Goal: Navigation & Orientation: Find specific page/section

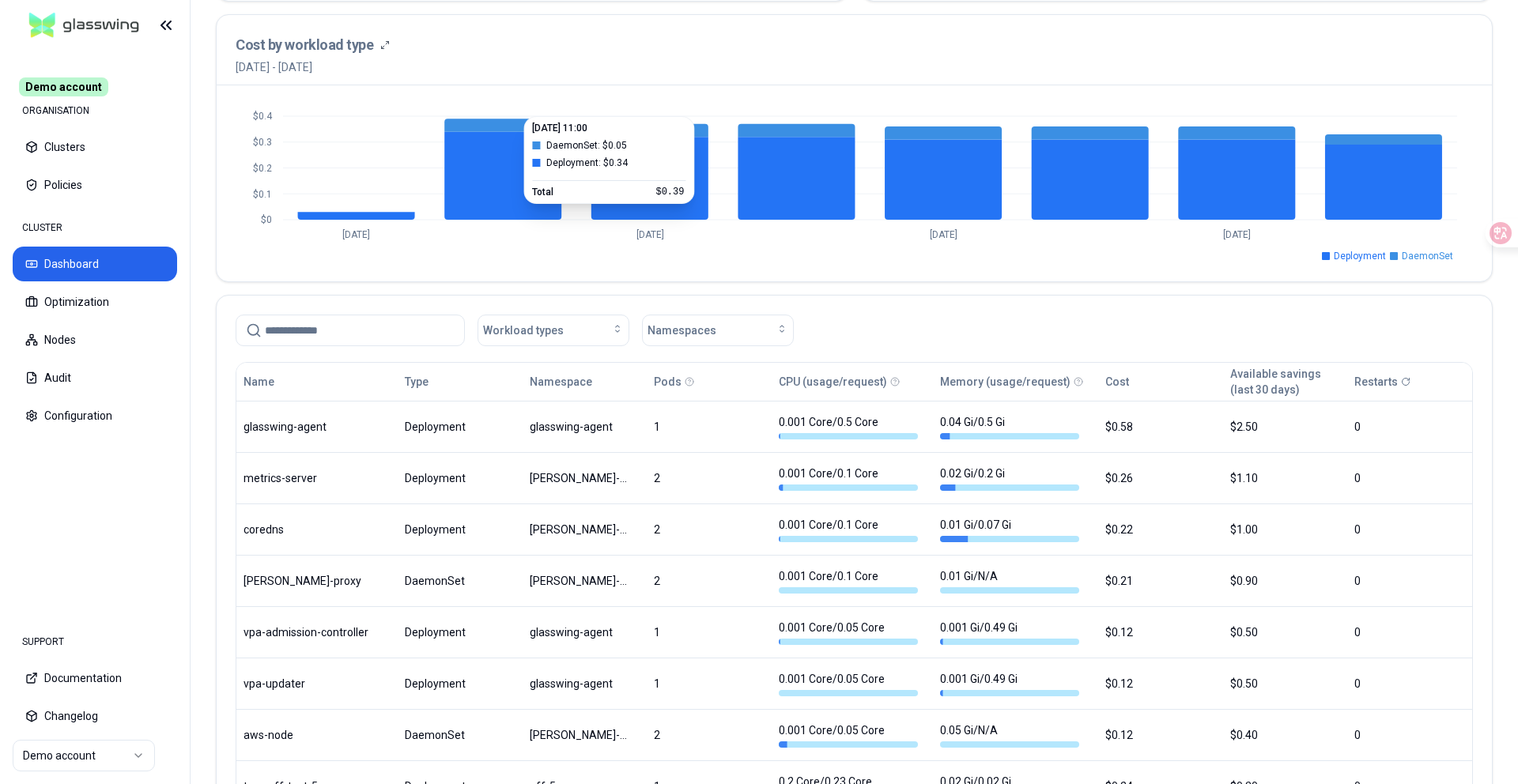
scroll to position [589, 0]
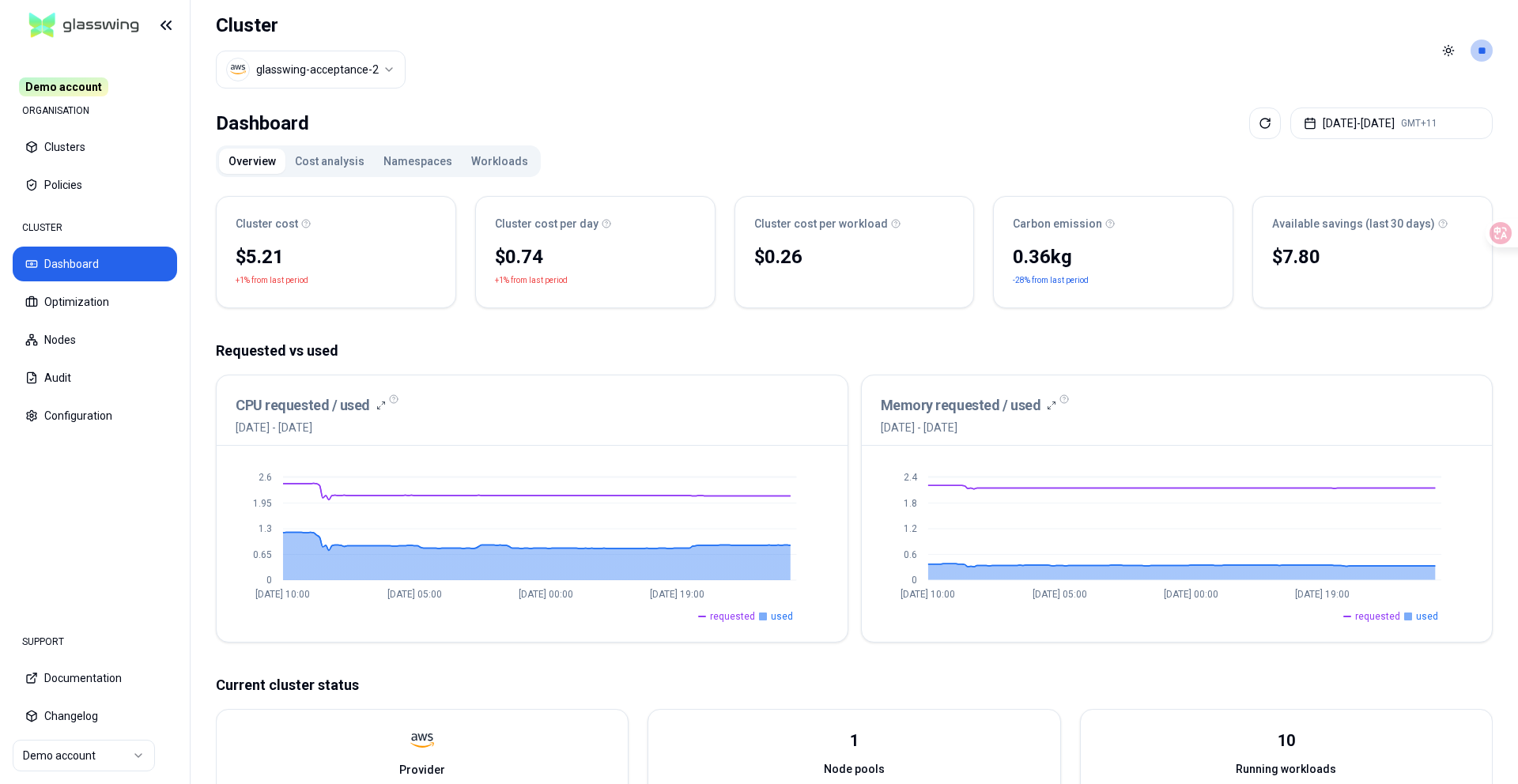
click at [316, 145] on div "Overview Cost analysis Namespaces Workloads" at bounding box center [378, 161] width 325 height 31
click at [328, 157] on button "Cost analysis" at bounding box center [330, 161] width 89 height 25
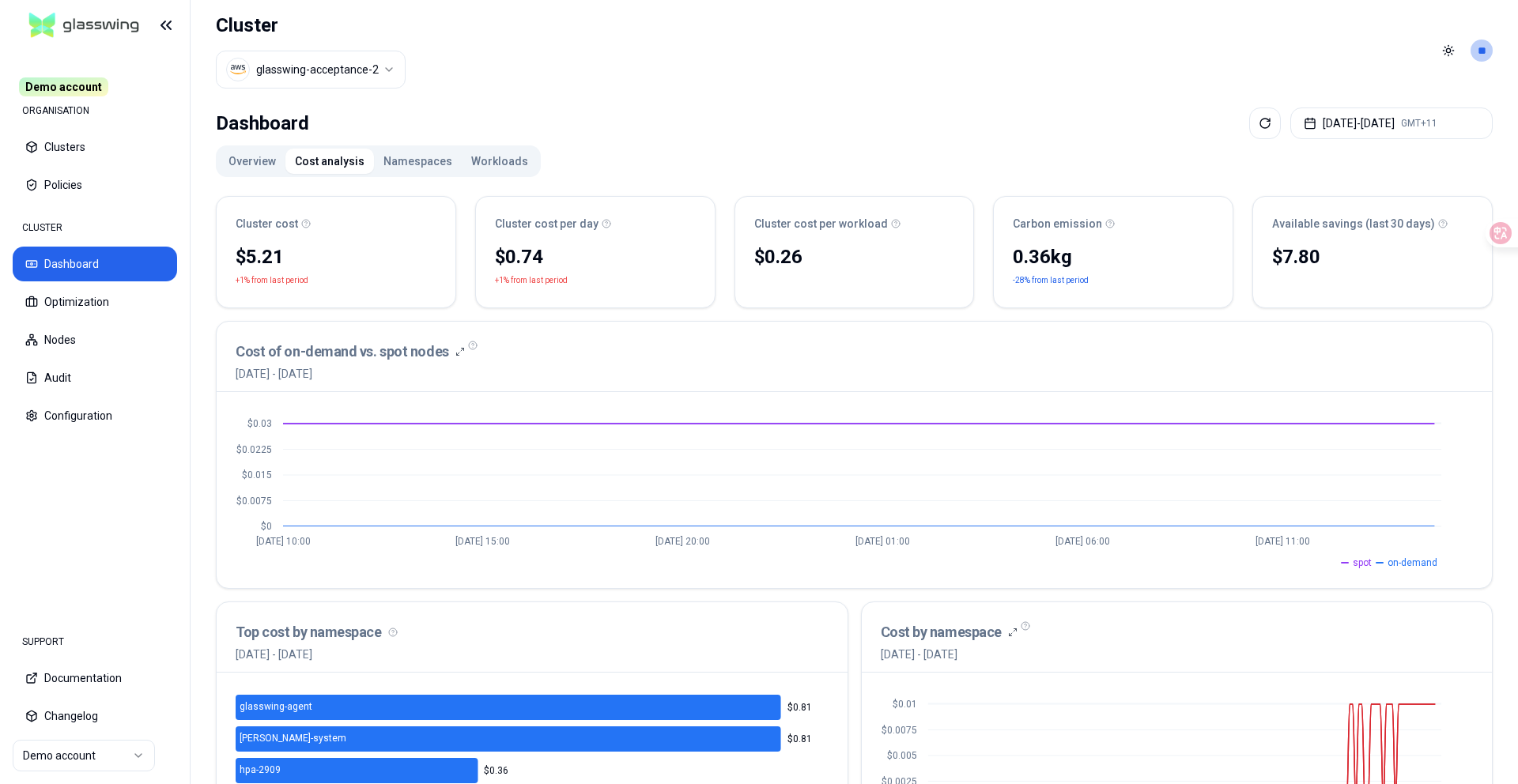
click at [474, 158] on button "Workloads" at bounding box center [500, 161] width 76 height 25
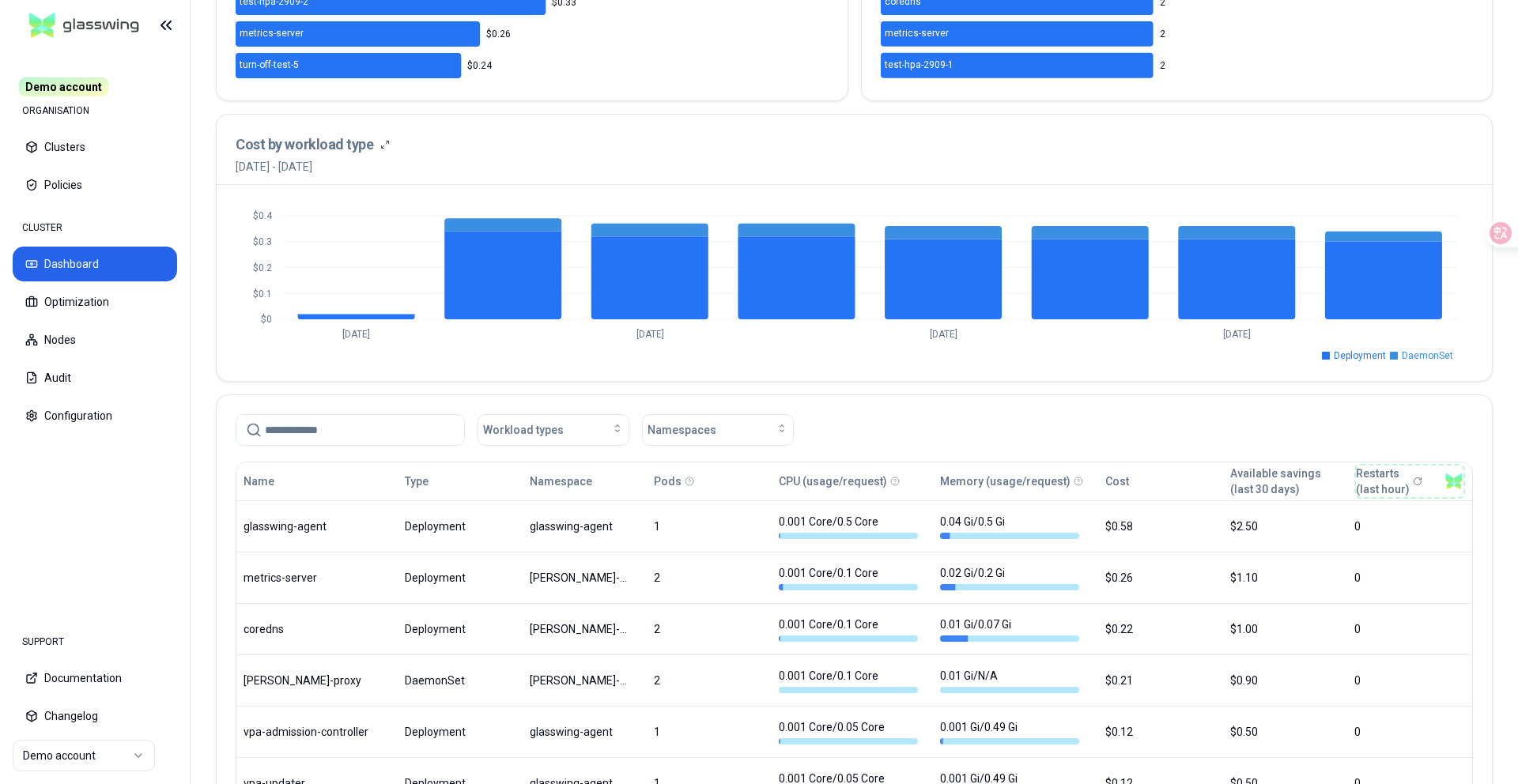
scroll to position [305, 0]
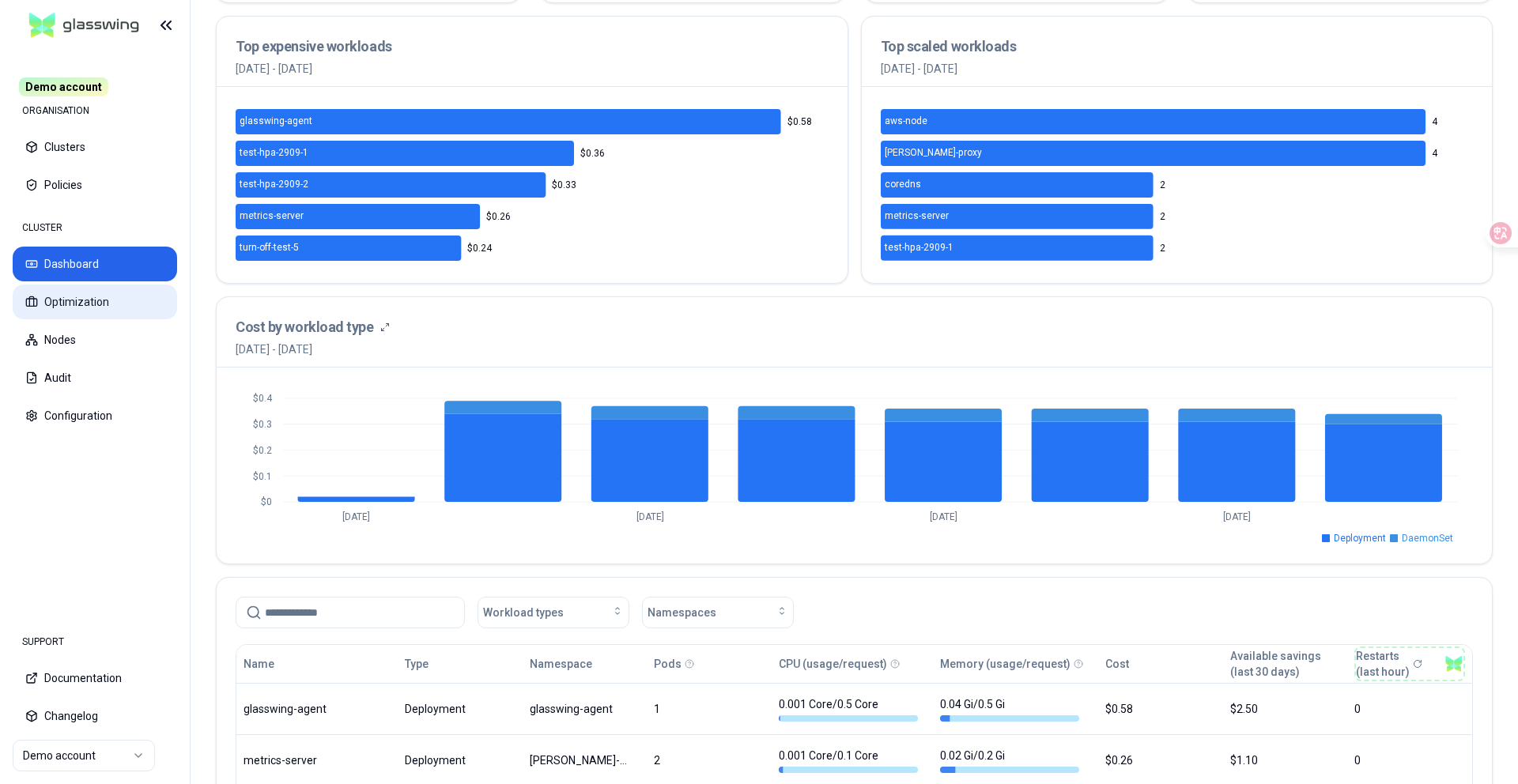
click at [96, 292] on button "Optimization" at bounding box center [95, 302] width 165 height 35
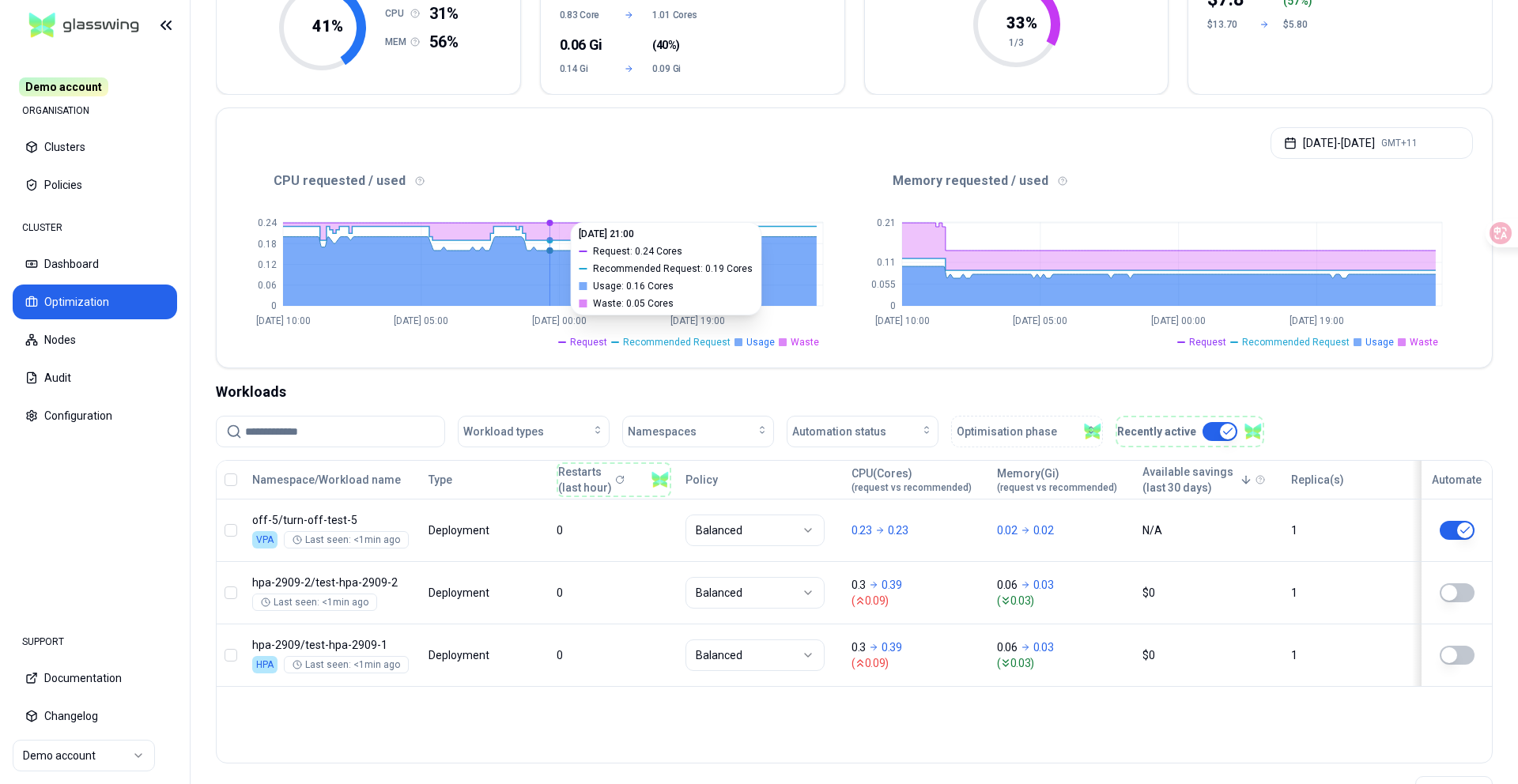
scroll to position [281, 0]
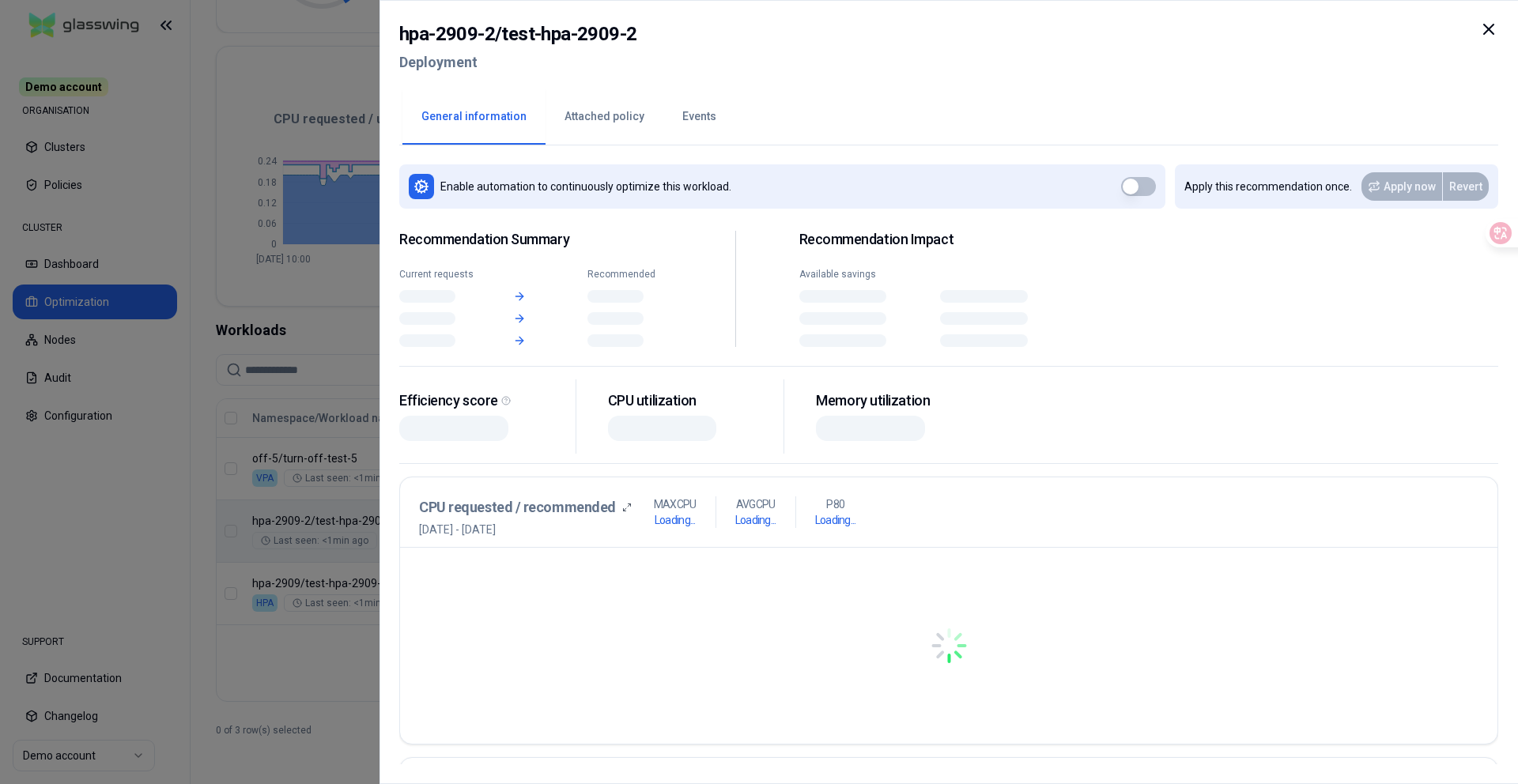
click at [927, 511] on body "Demo account ORGANISATION Clusters Policies CLUSTER Dashboard Optimization Node…" at bounding box center [759, 392] width 1518 height 784
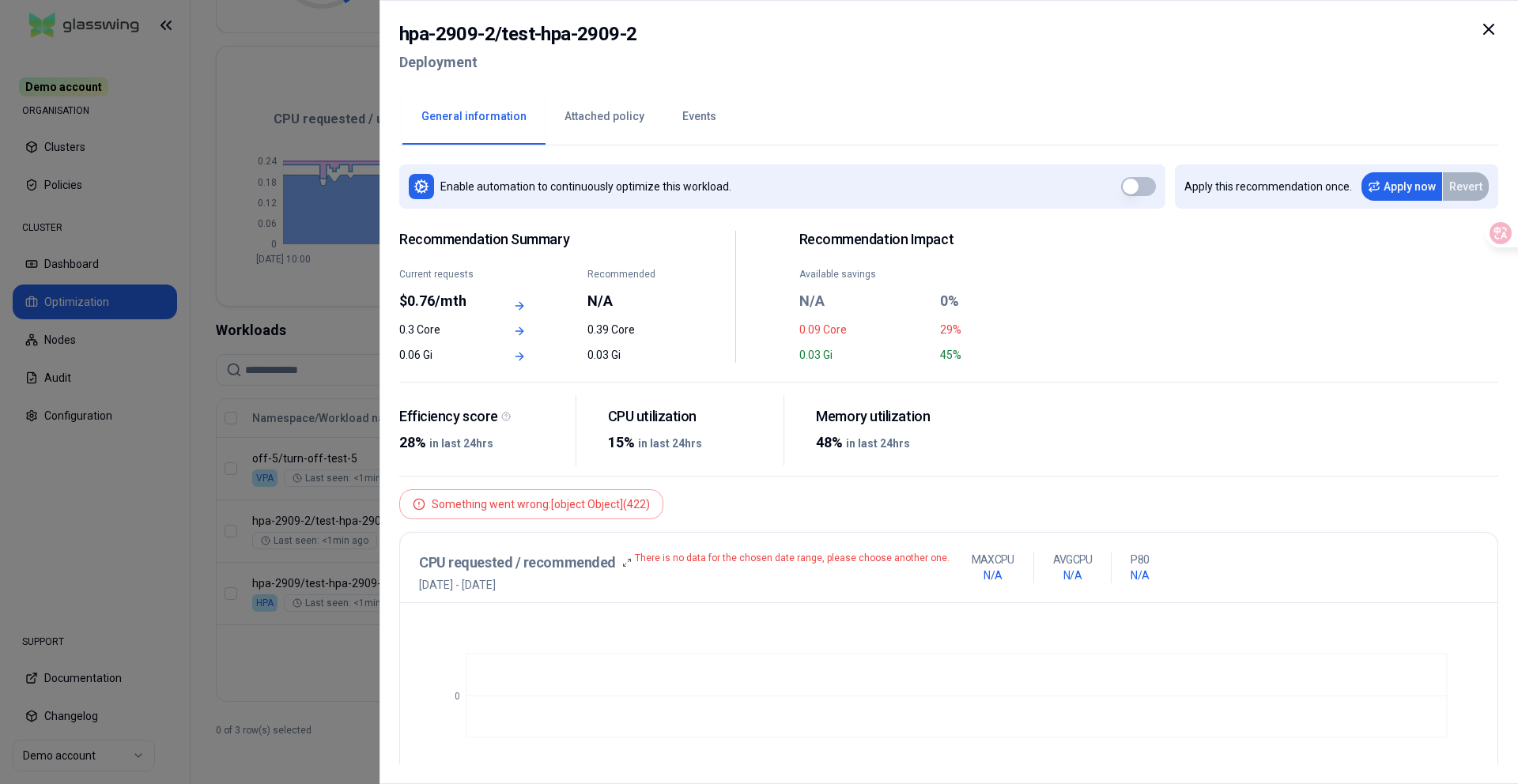
click at [303, 490] on div at bounding box center [759, 392] width 1518 height 784
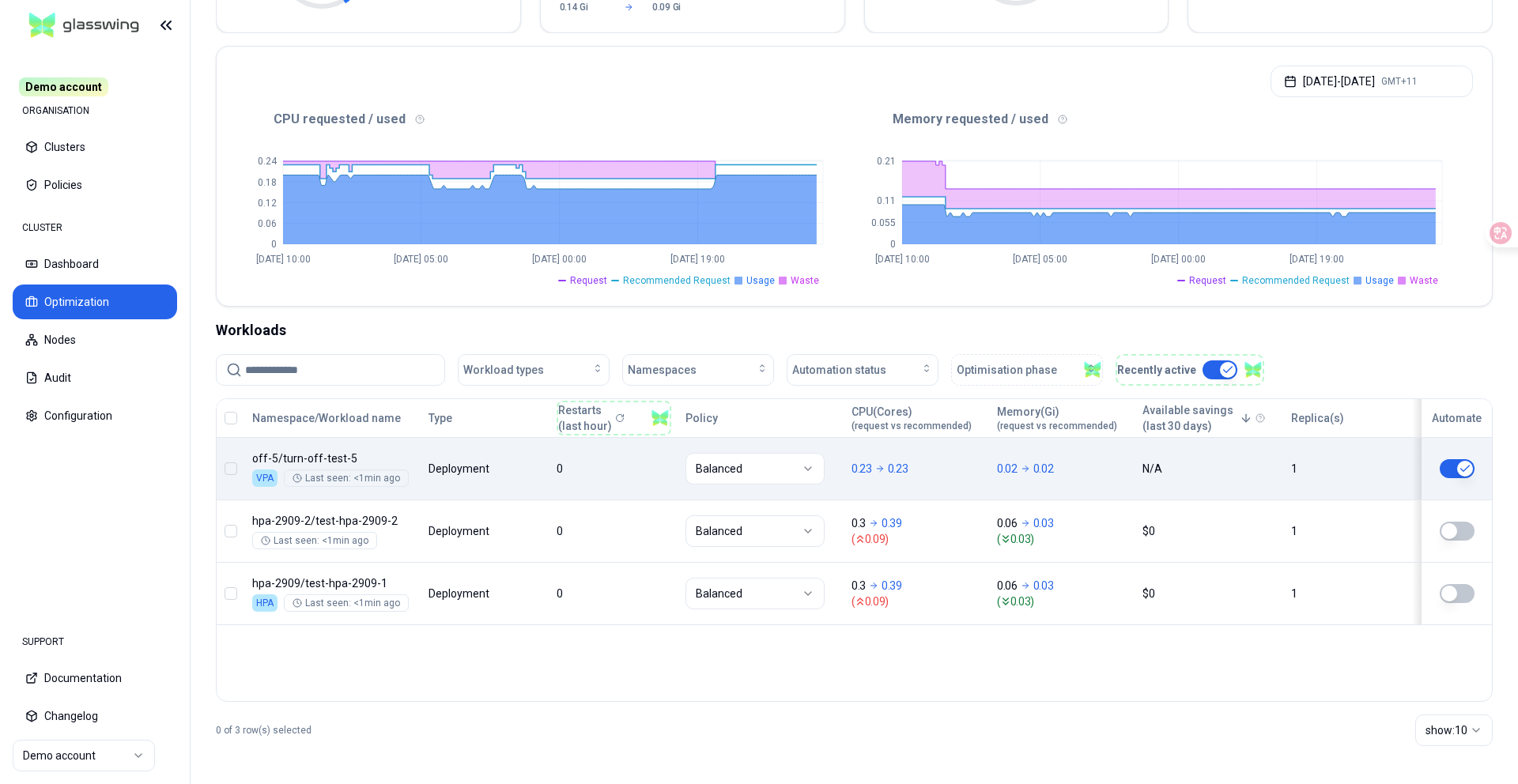
click at [1071, 481] on body "Demo account ORGANISATION Clusters Policies CLUSTER Dashboard Optimization Node…" at bounding box center [759, 392] width 1518 height 784
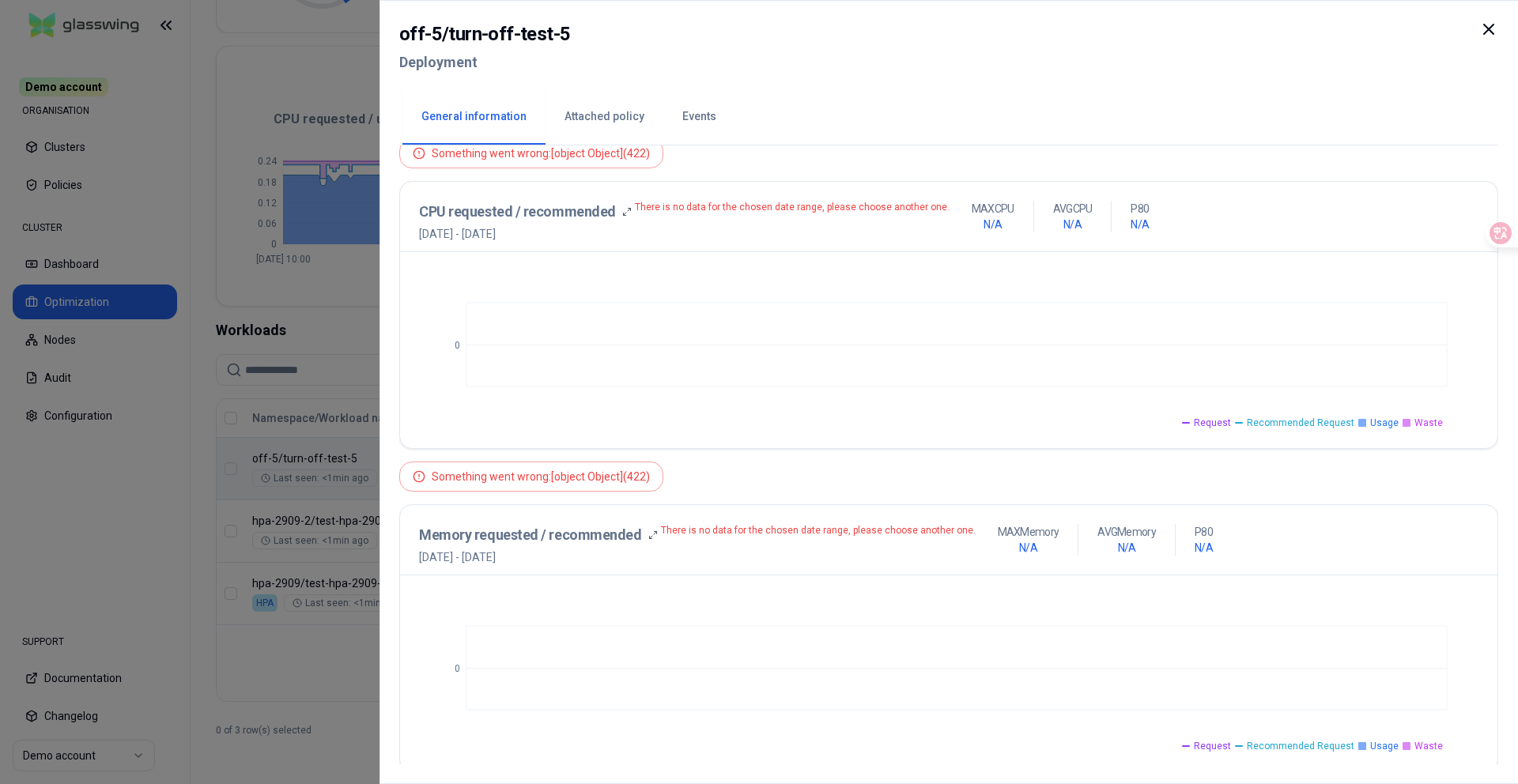
scroll to position [343, 0]
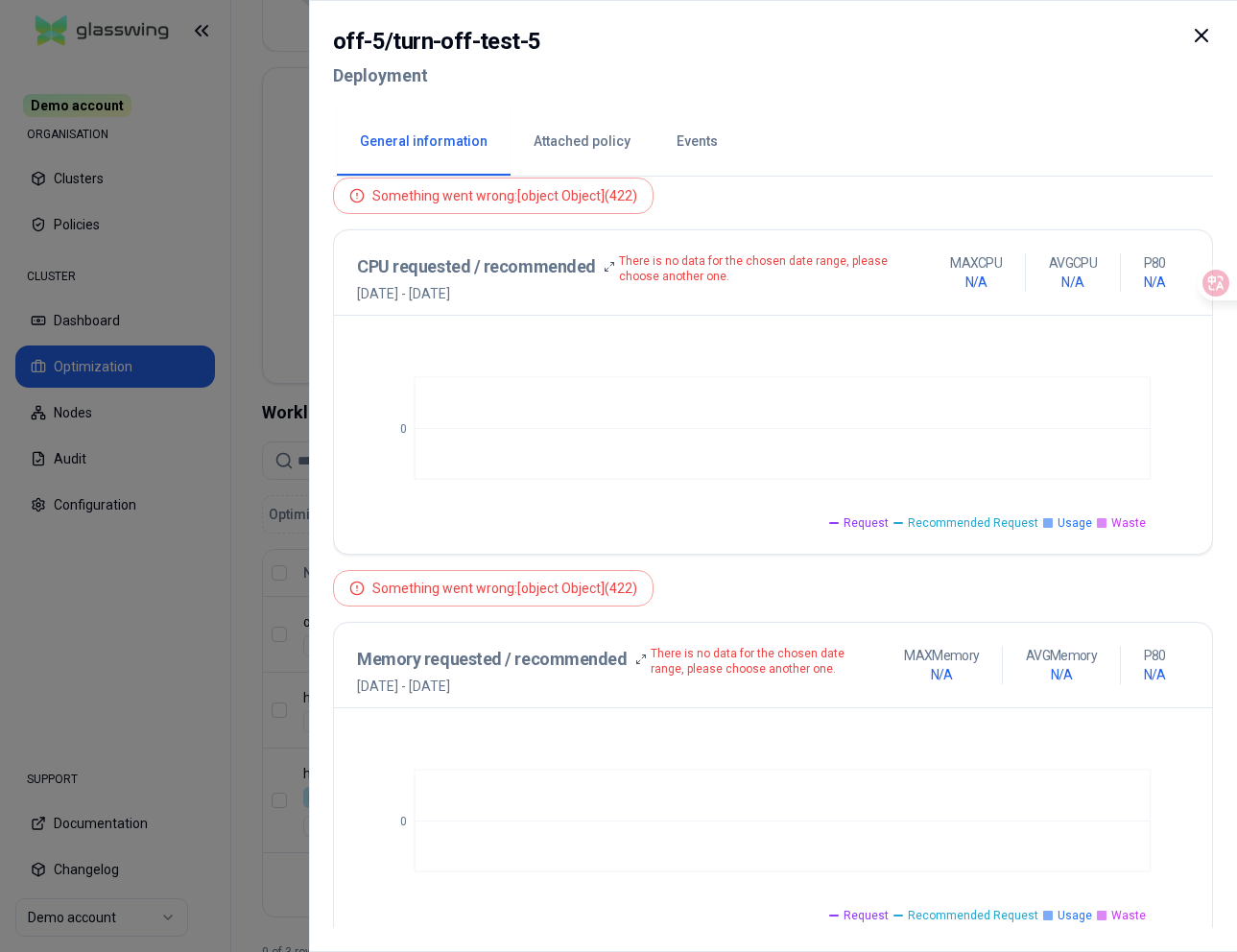
click at [68, 193] on div at bounding box center [618, 476] width 1237 height 952
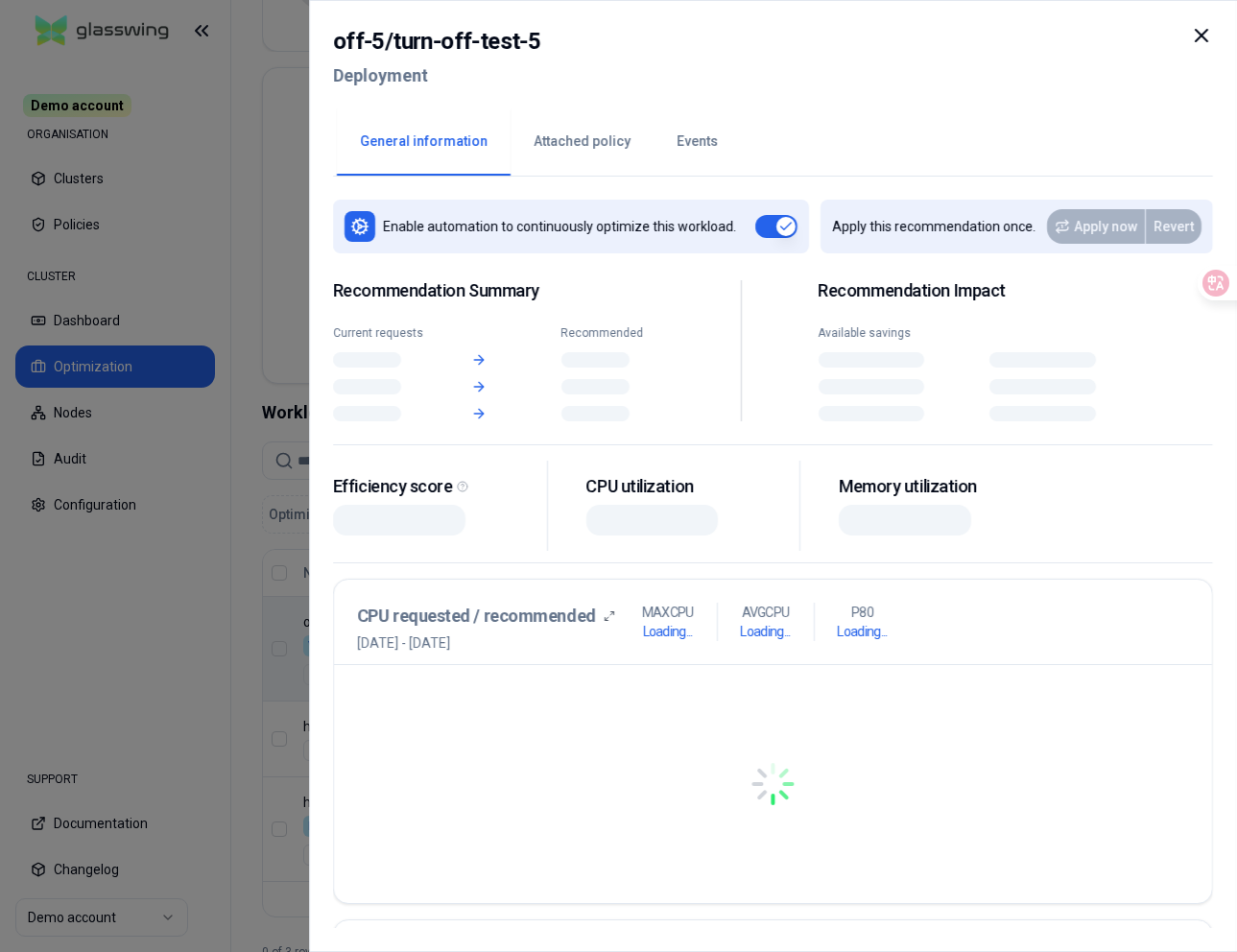
click at [954, 665] on body "Demo account ORGANISATION Clusters Policies CLUSTER Dashboard Optimization Node…" at bounding box center [618, 476] width 1237 height 952
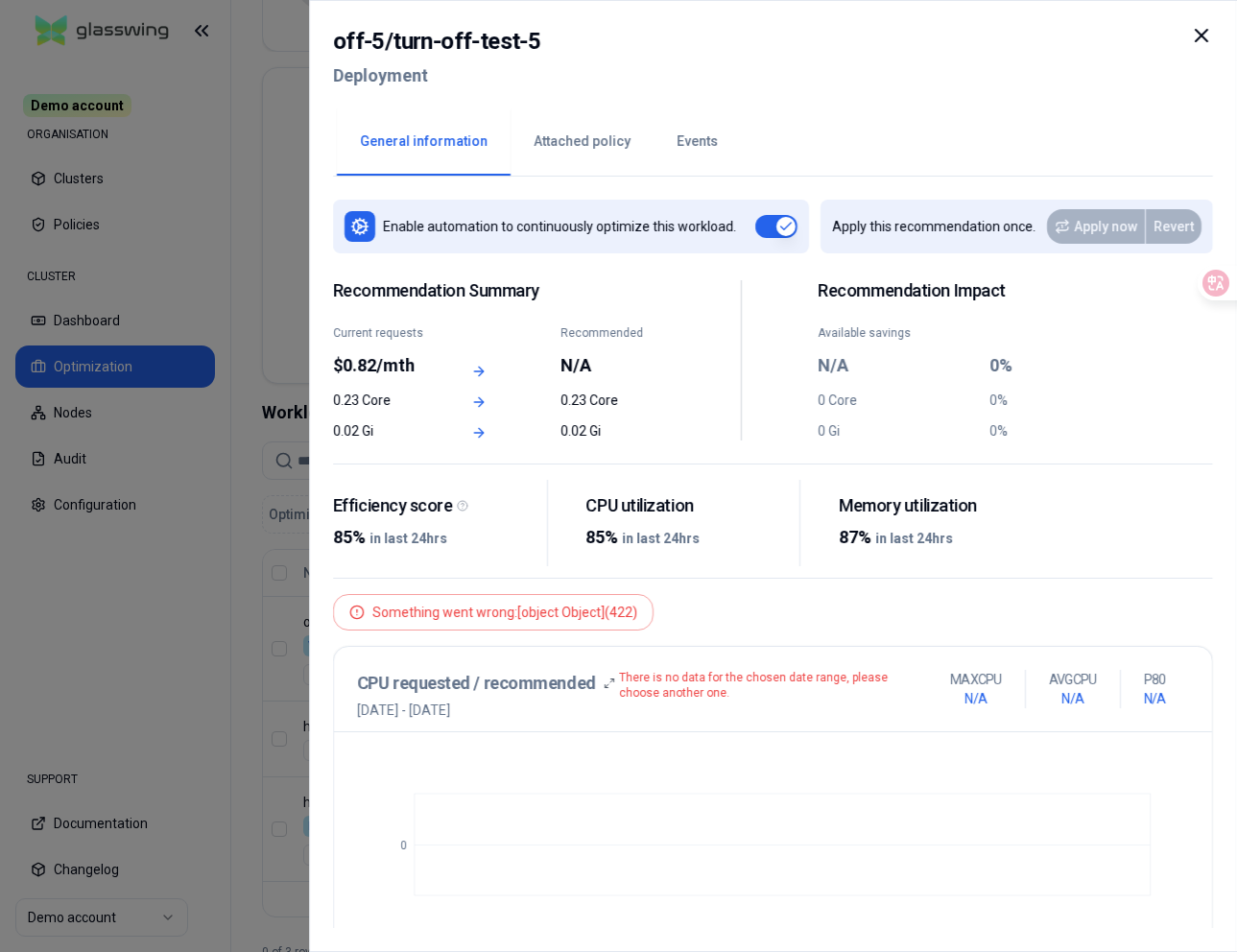
click at [182, 384] on div at bounding box center [618, 476] width 1237 height 952
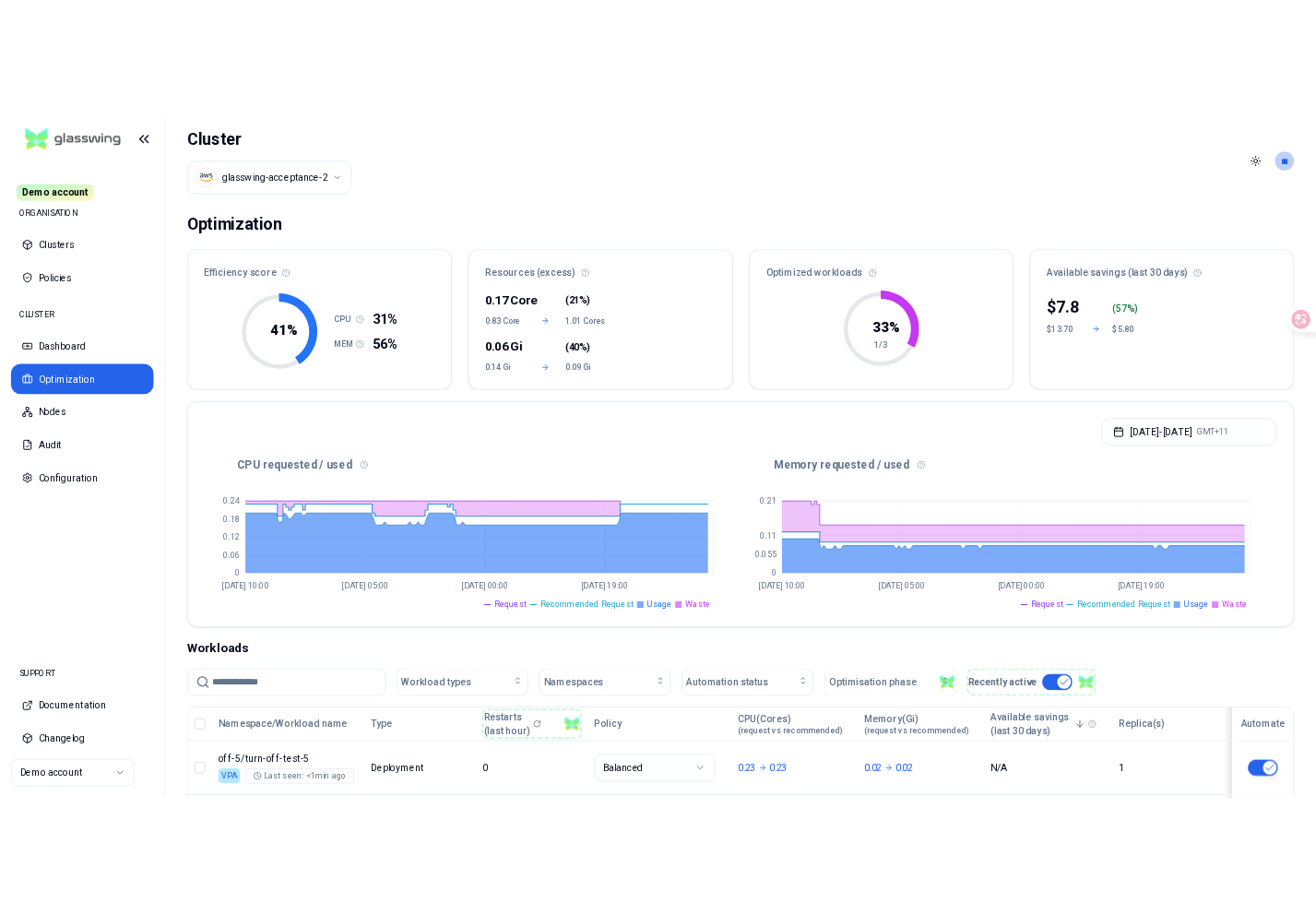
scroll to position [6, 0]
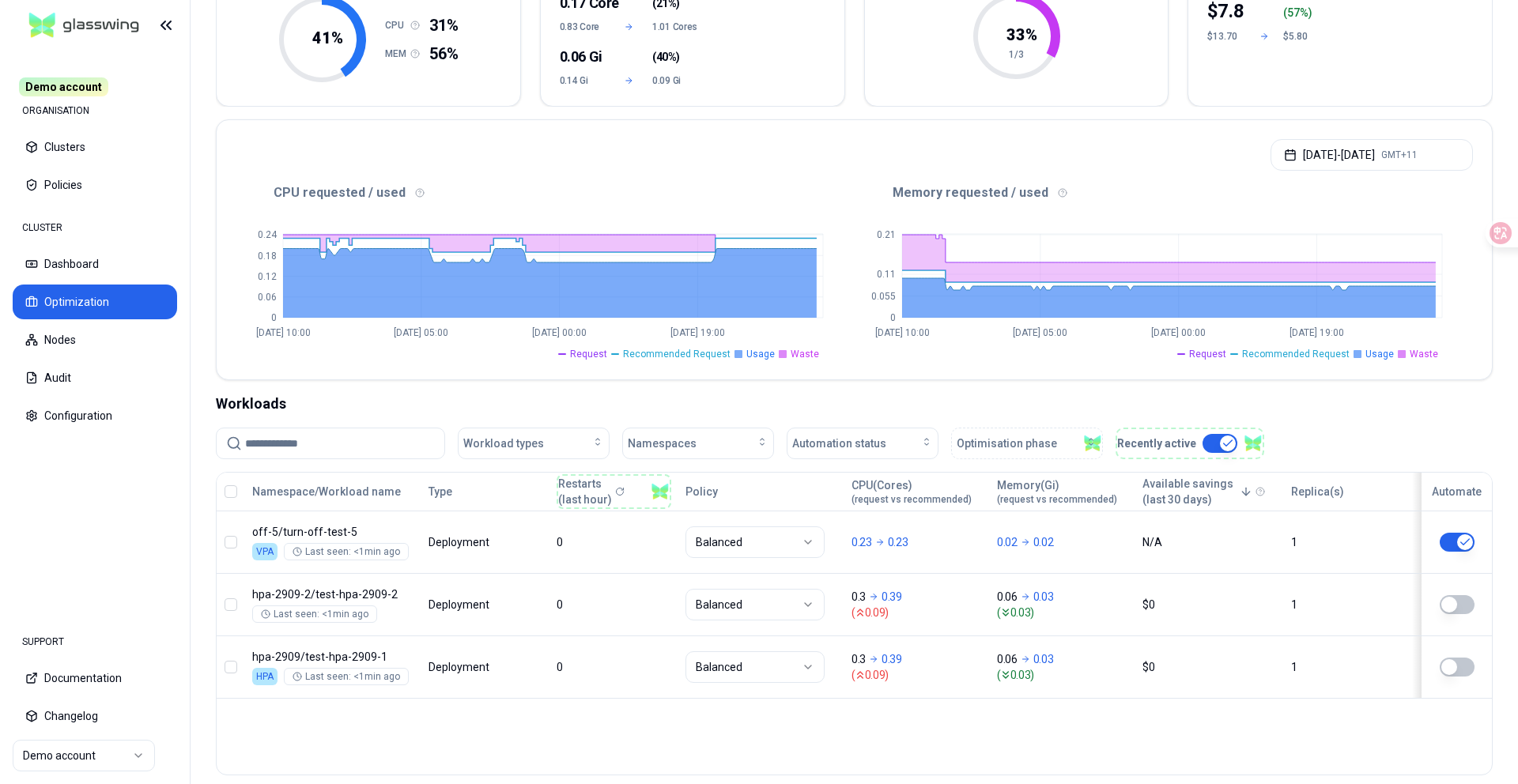
scroll to position [204, 0]
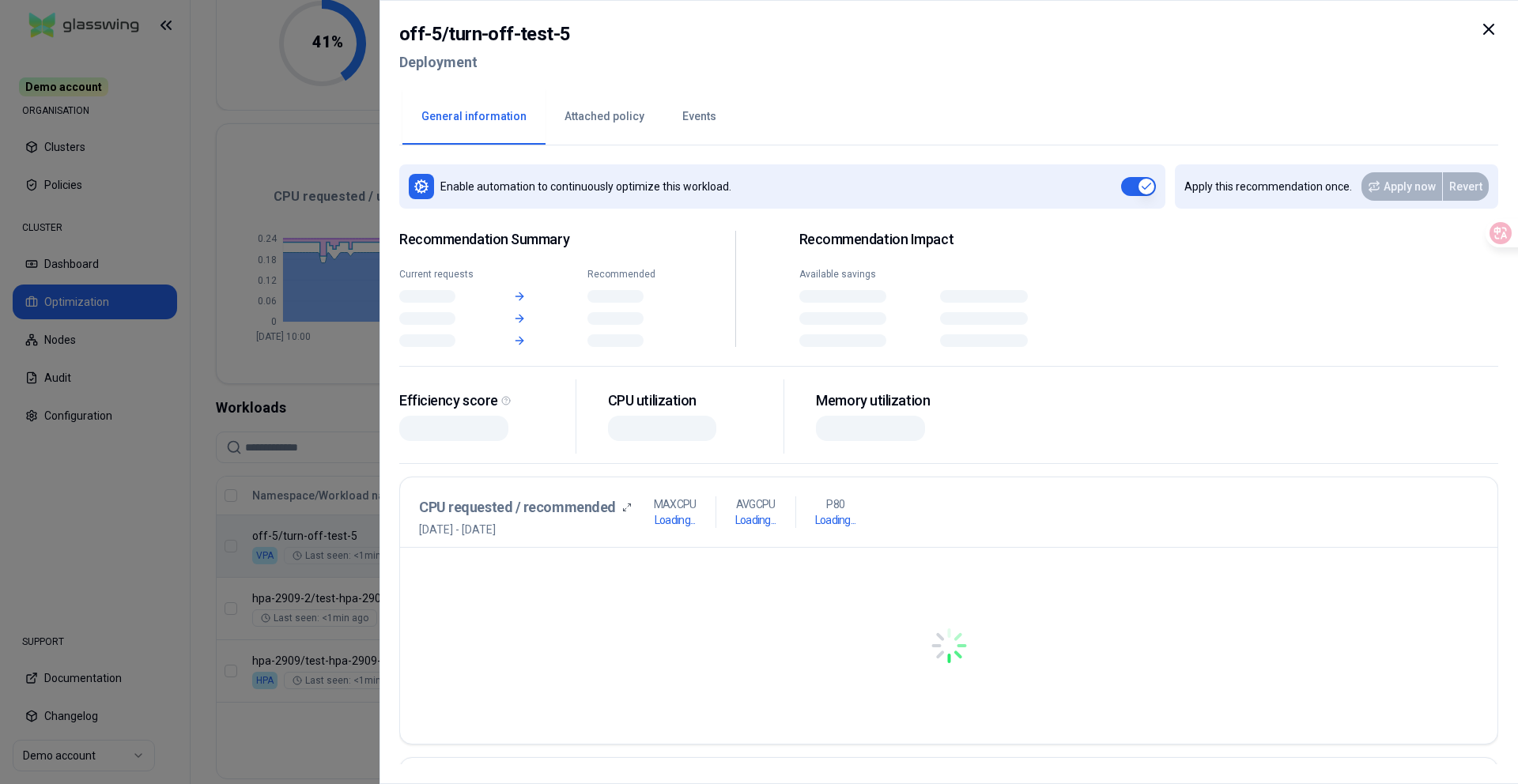
click at [1085, 536] on body "Demo account ORGANISATION Clusters Policies CLUSTER Dashboard Optimization Node…" at bounding box center [759, 392] width 1518 height 784
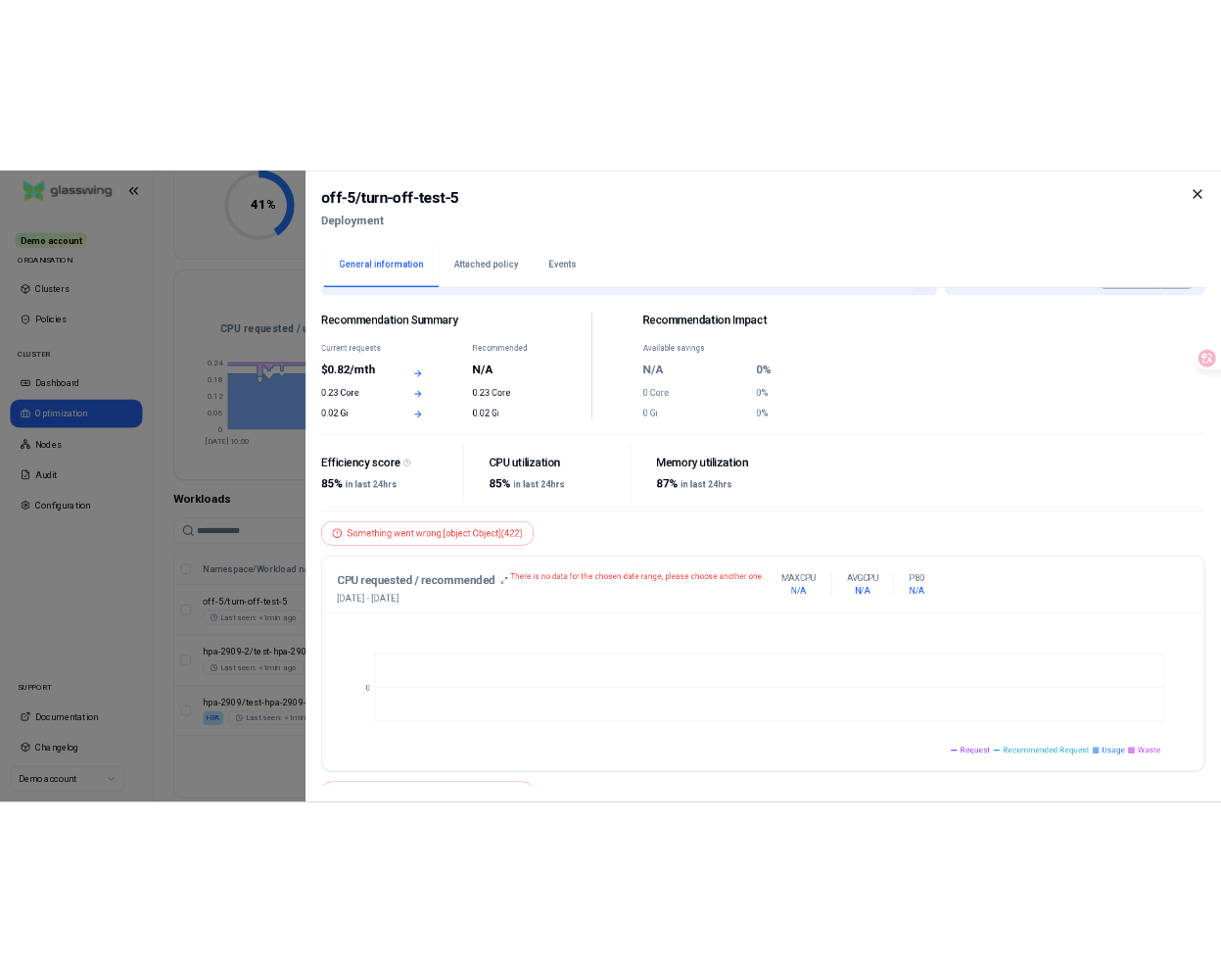
scroll to position [42, 0]
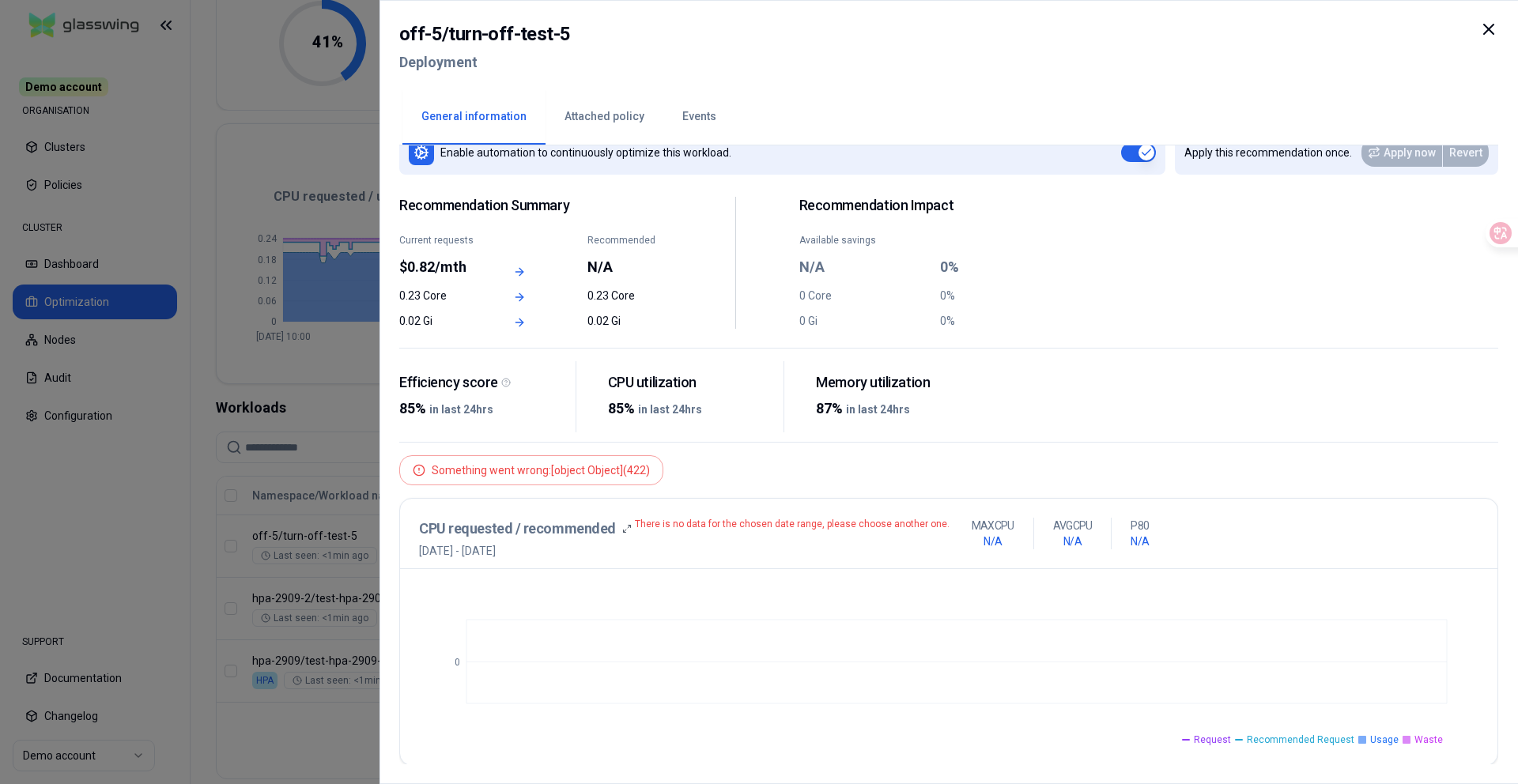
click at [596, 132] on button "Attached policy" at bounding box center [604, 117] width 118 height 56
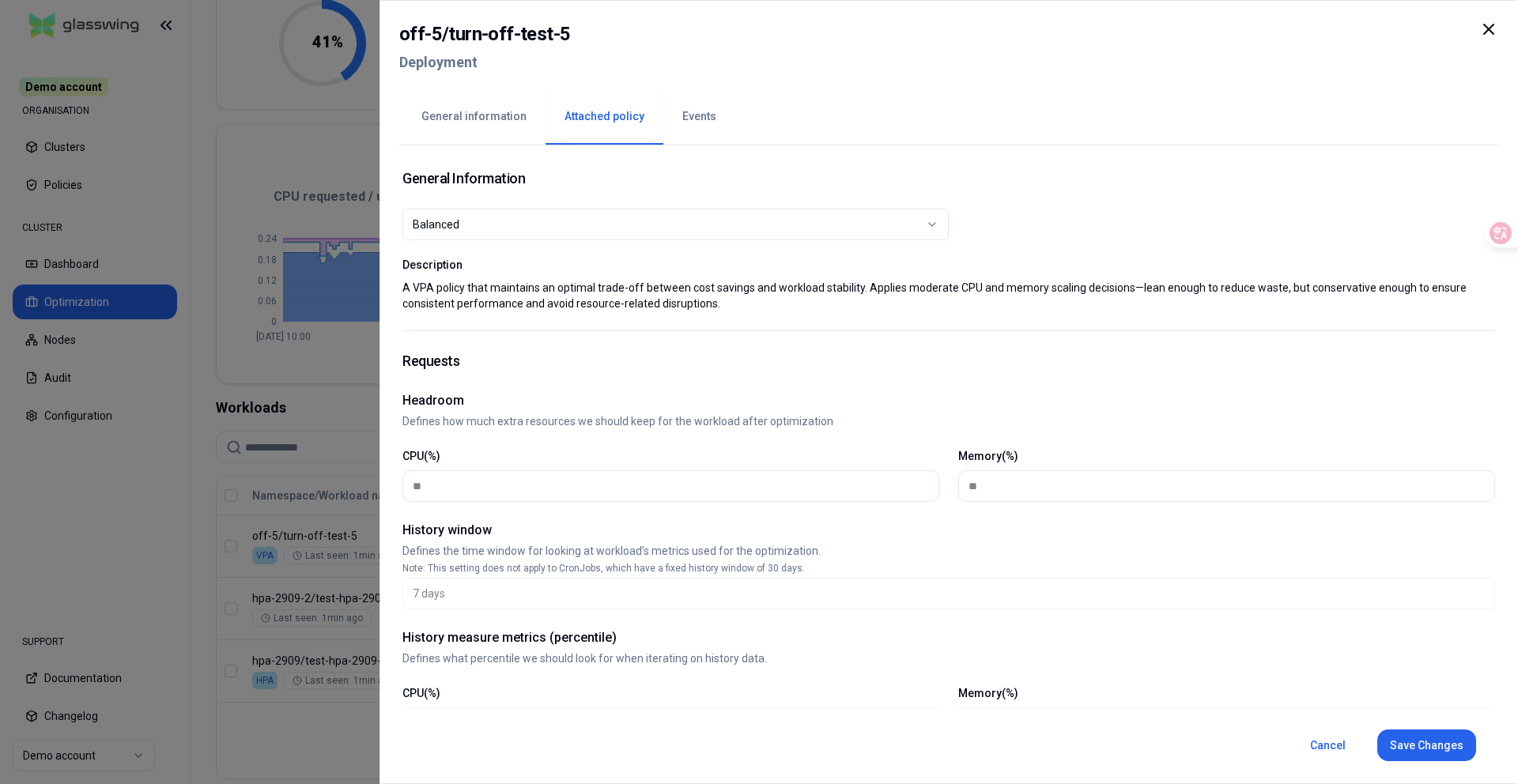
click at [677, 131] on button "Events" at bounding box center [699, 117] width 72 height 56
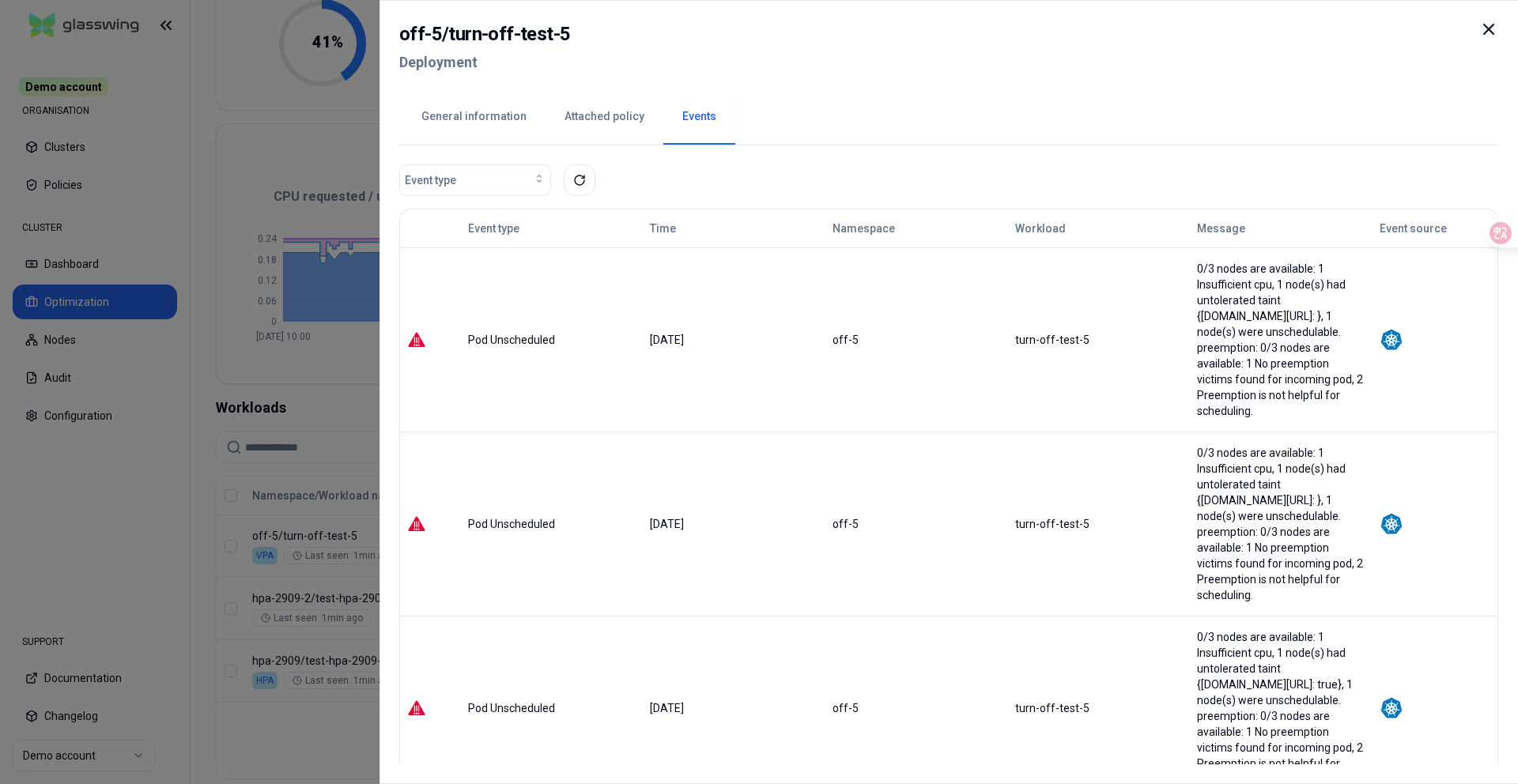
click at [278, 174] on div at bounding box center [759, 392] width 1518 height 784
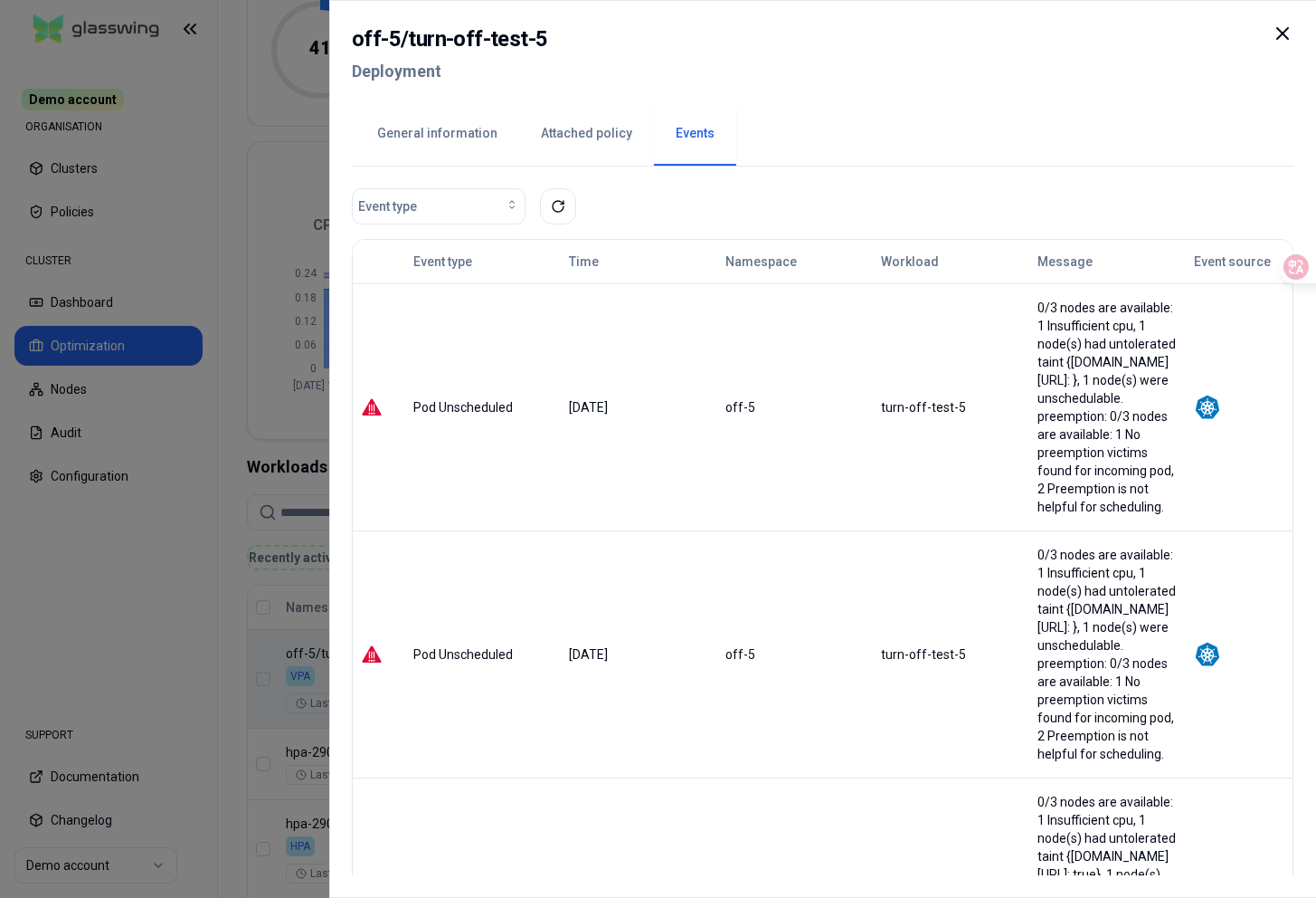
click at [444, 144] on button "General information" at bounding box center [437, 134] width 163 height 64
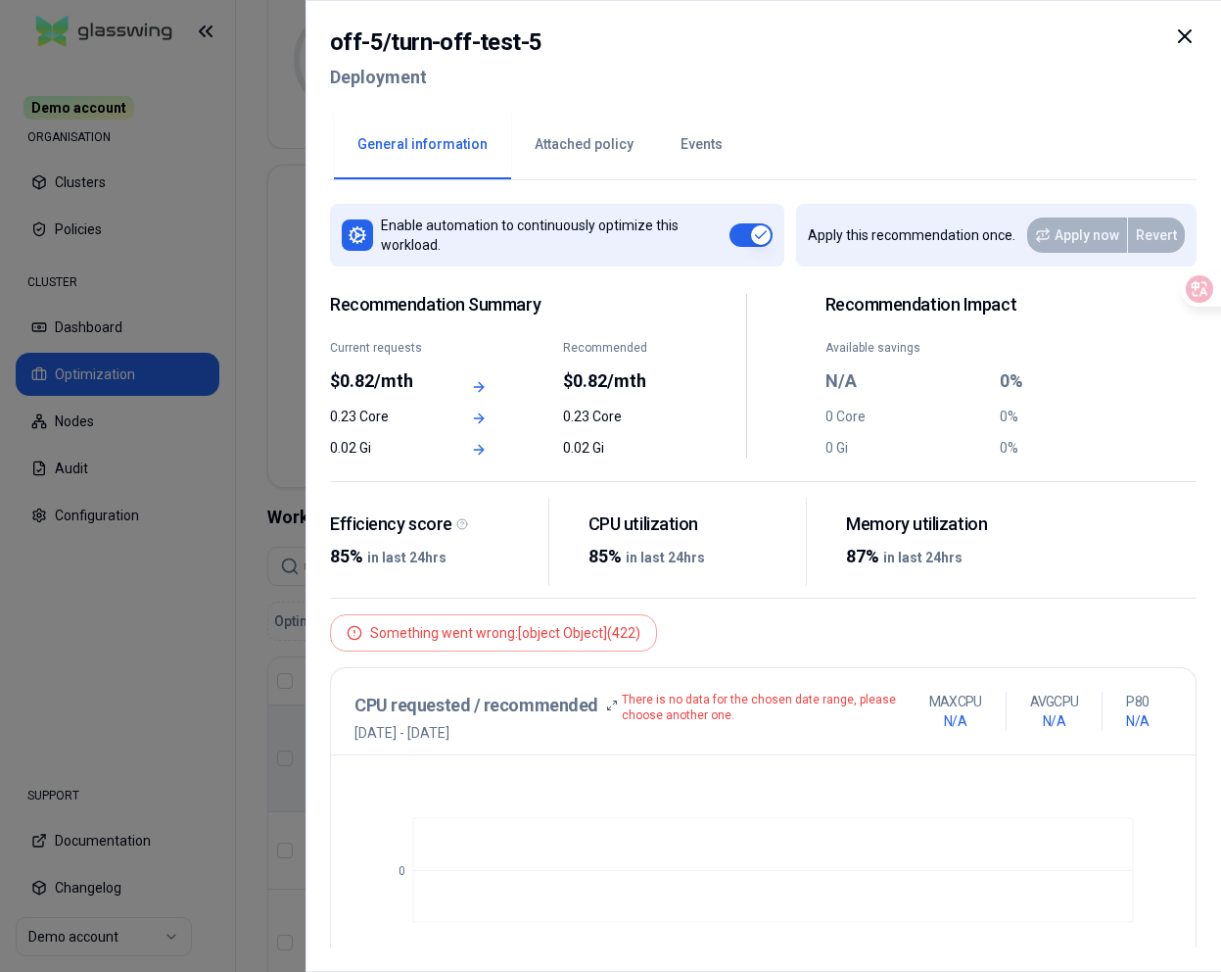
scroll to position [259, 0]
click at [210, 70] on div at bounding box center [610, 486] width 1221 height 972
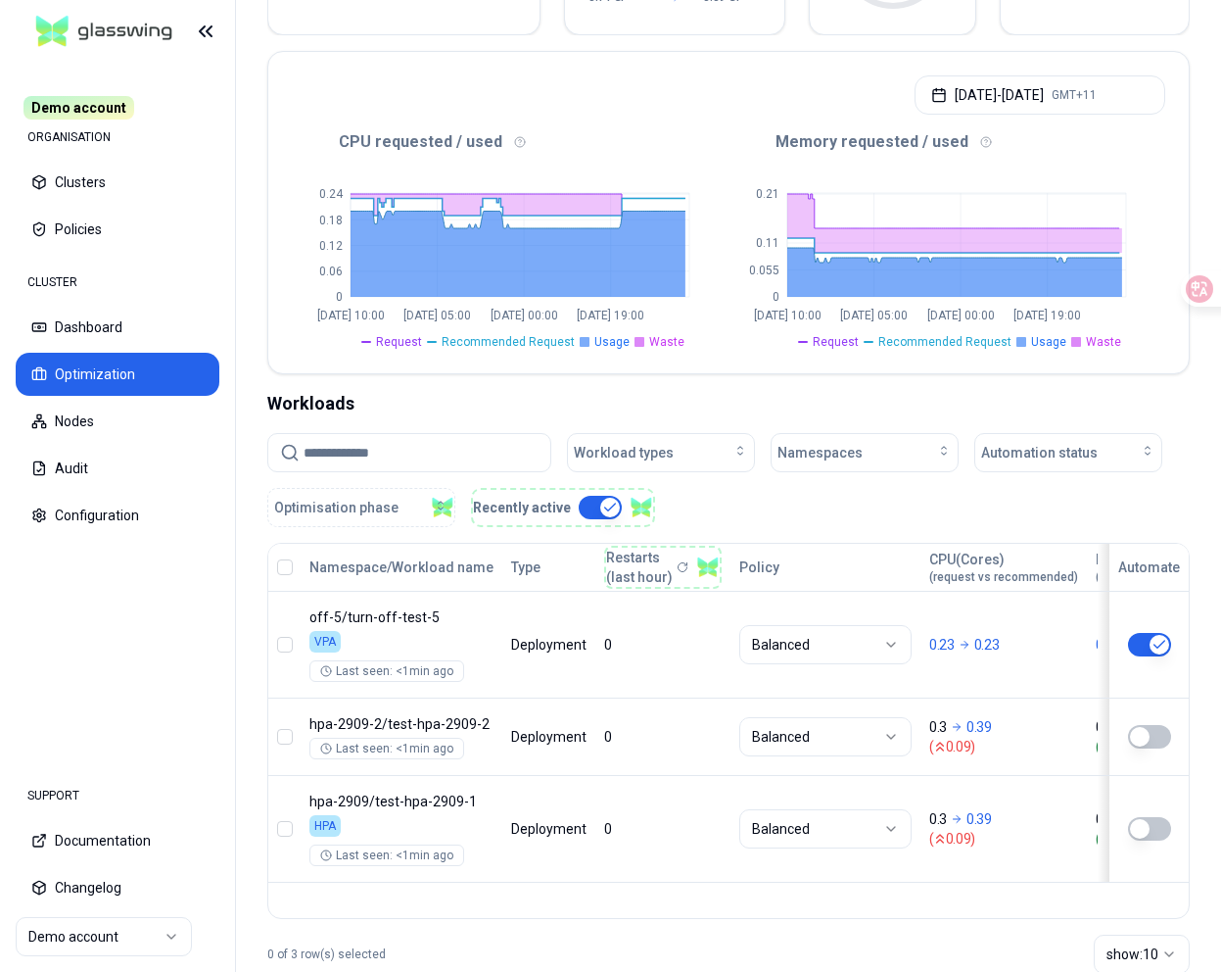
scroll to position [415, 0]
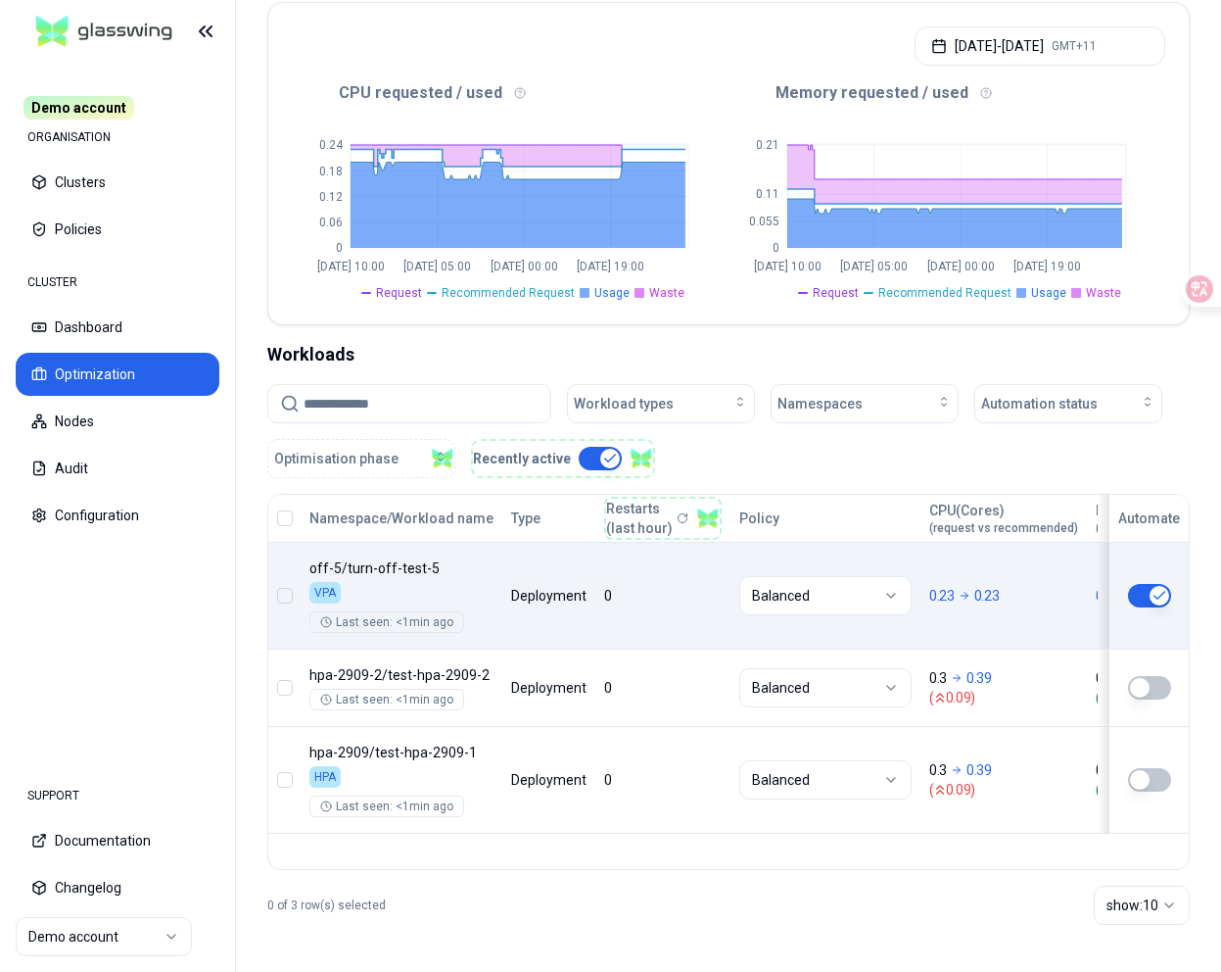
click at [959, 584] on body "Demo account ORGANISATION Clusters Policies CLUSTER Dashboard Optimization Node…" at bounding box center [610, 486] width 1221 height 972
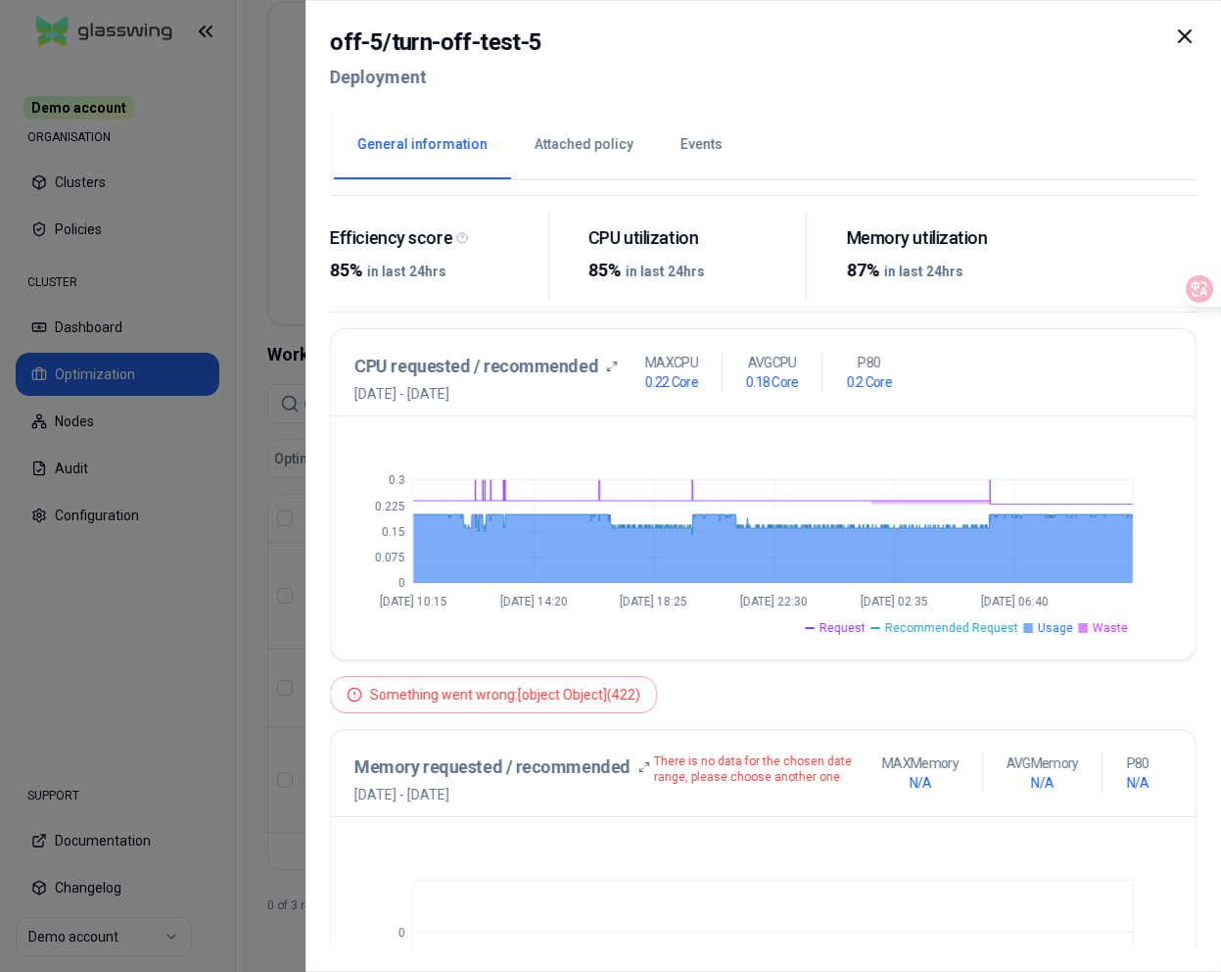
scroll to position [277, 0]
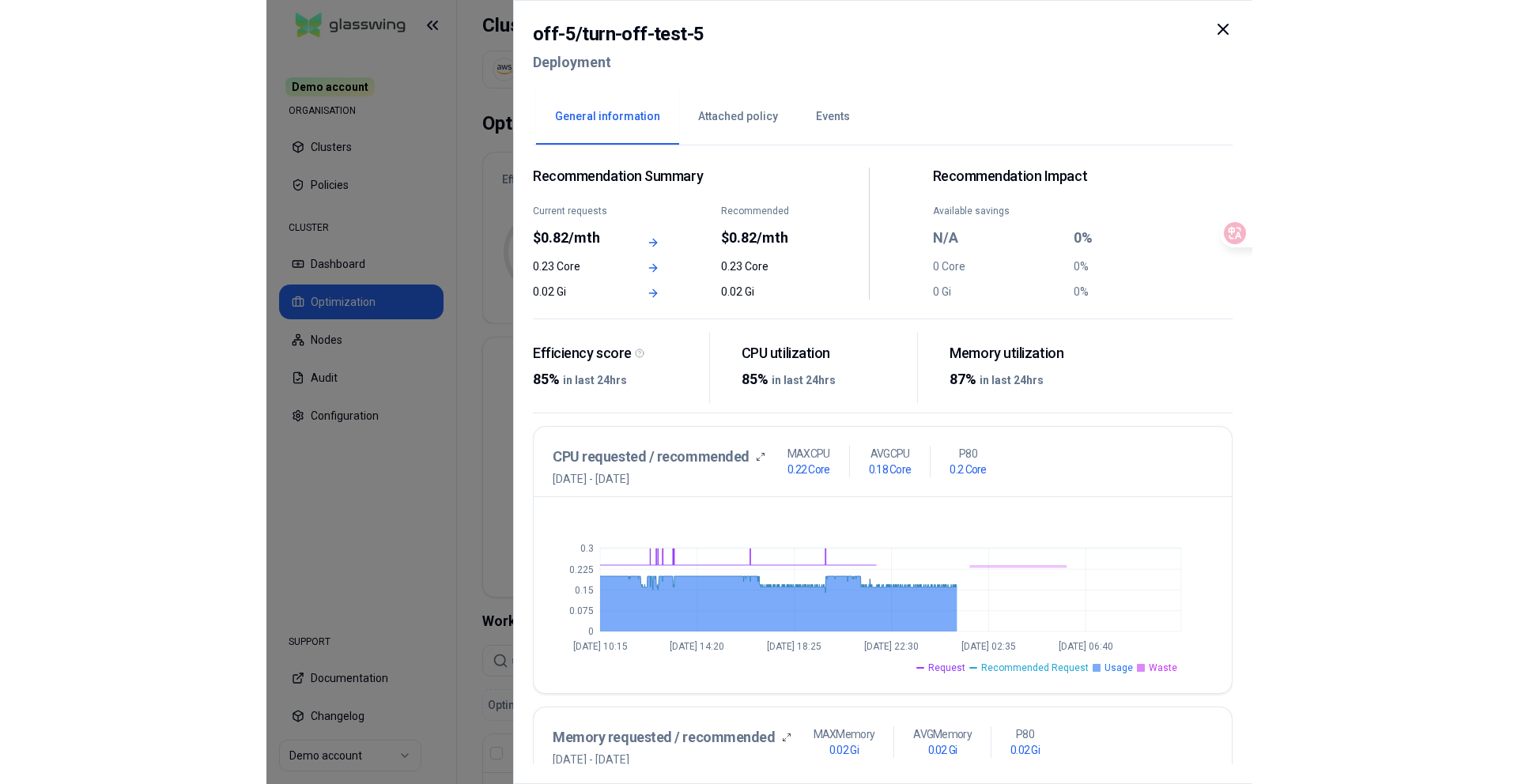
scroll to position [58, 0]
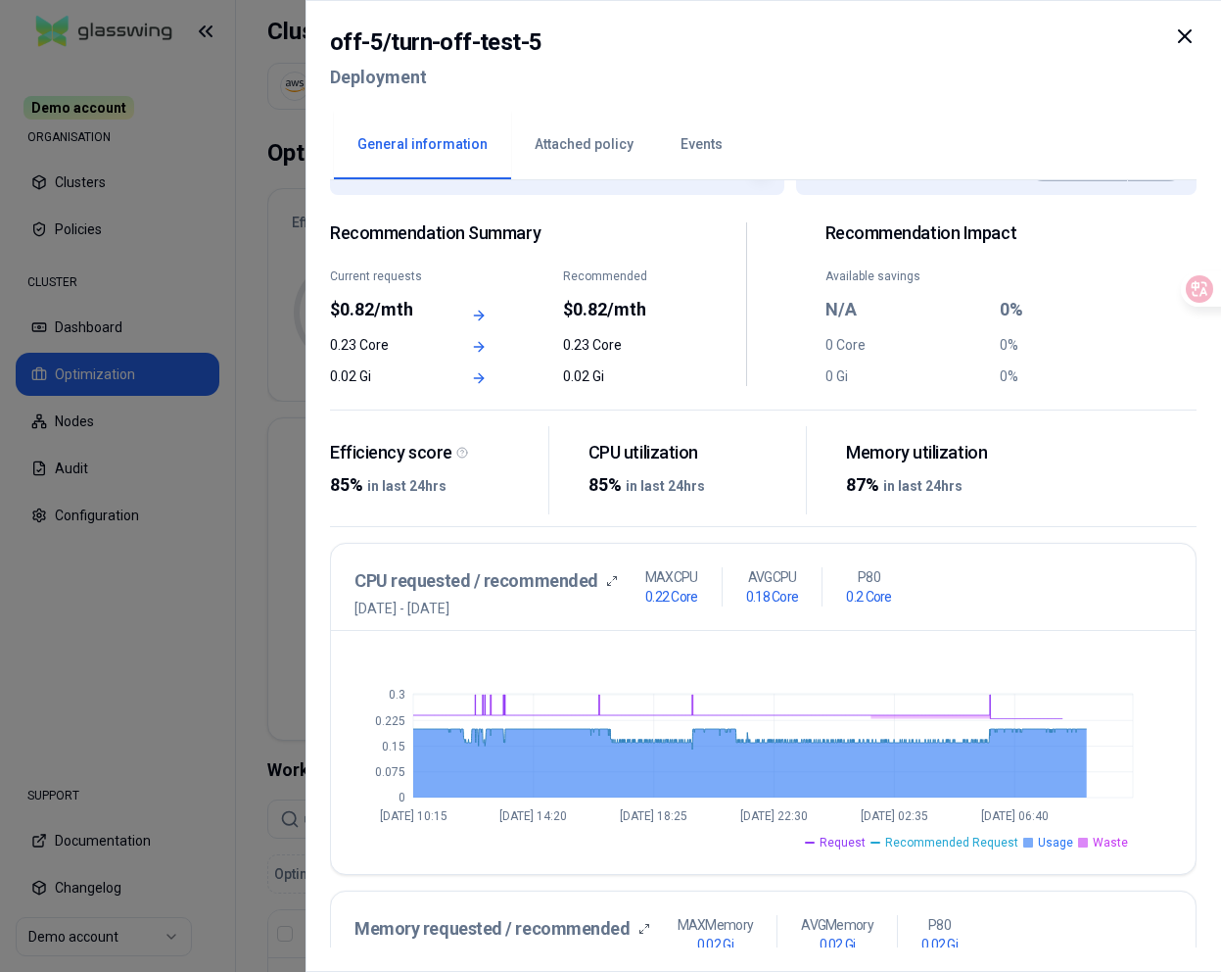
click at [282, 358] on div at bounding box center [610, 486] width 1221 height 972
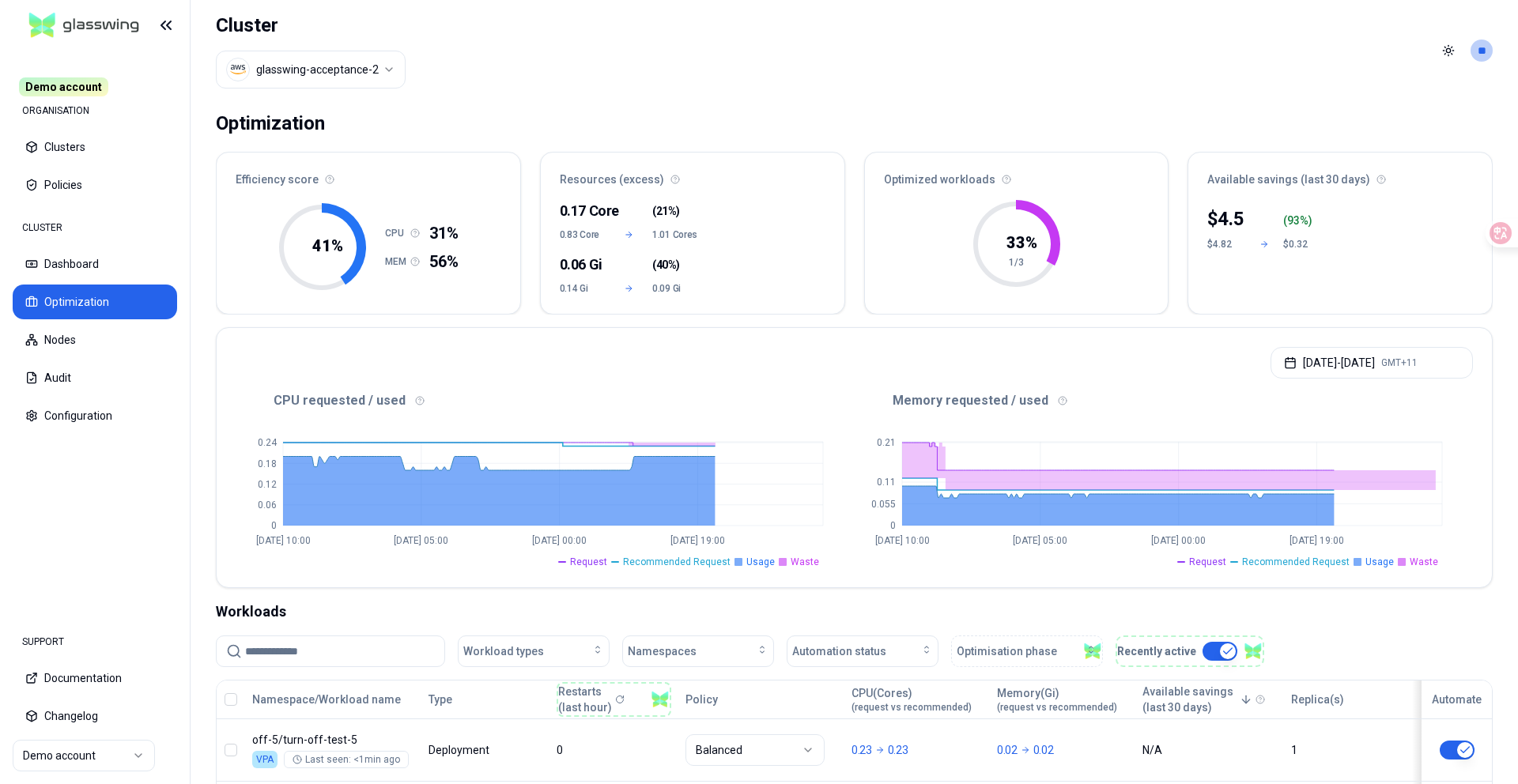
scroll to position [220, 0]
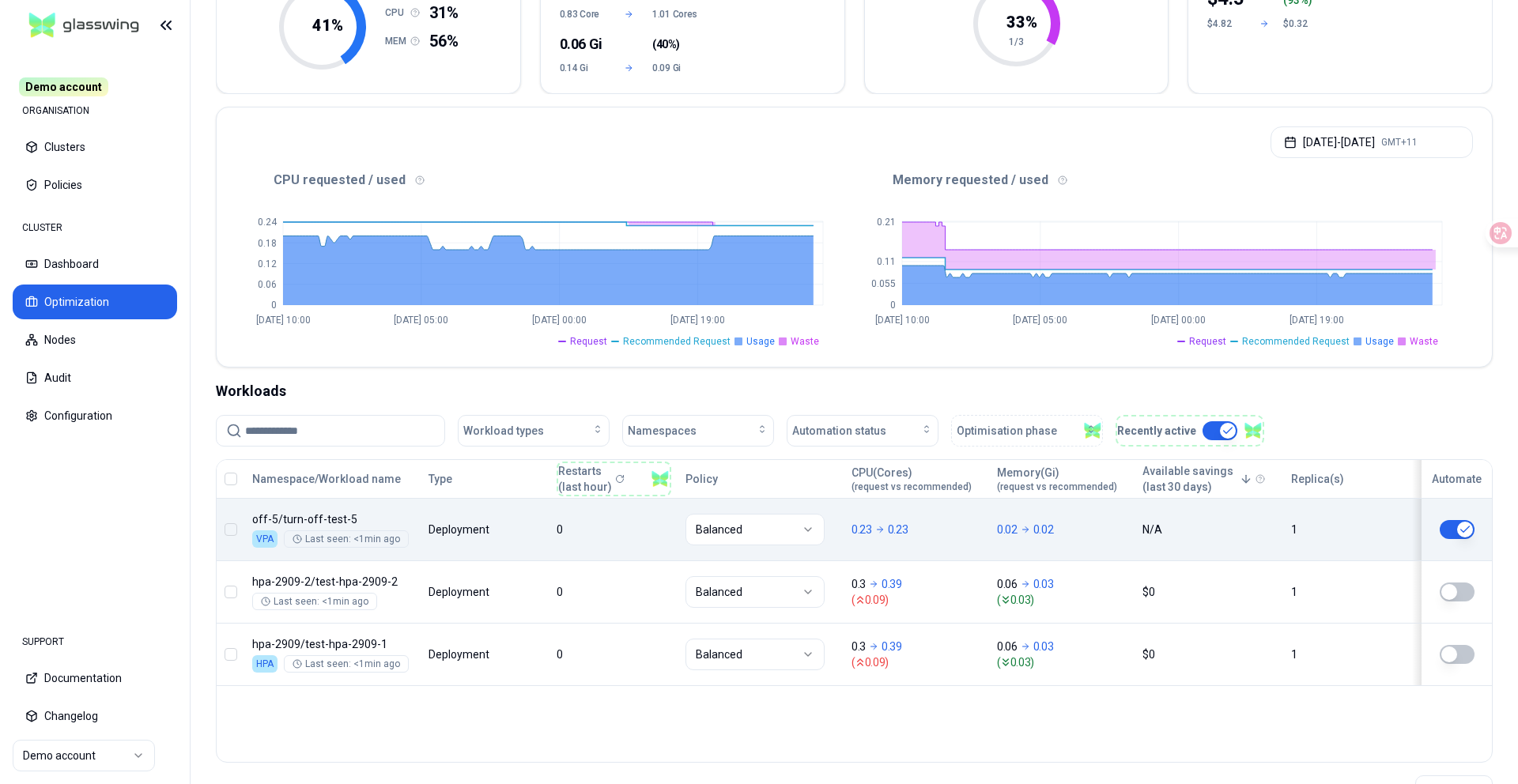
click at [985, 517] on body "Demo account ORGANISATION Clusters Policies CLUSTER Dashboard Optimization Node…" at bounding box center [759, 392] width 1518 height 784
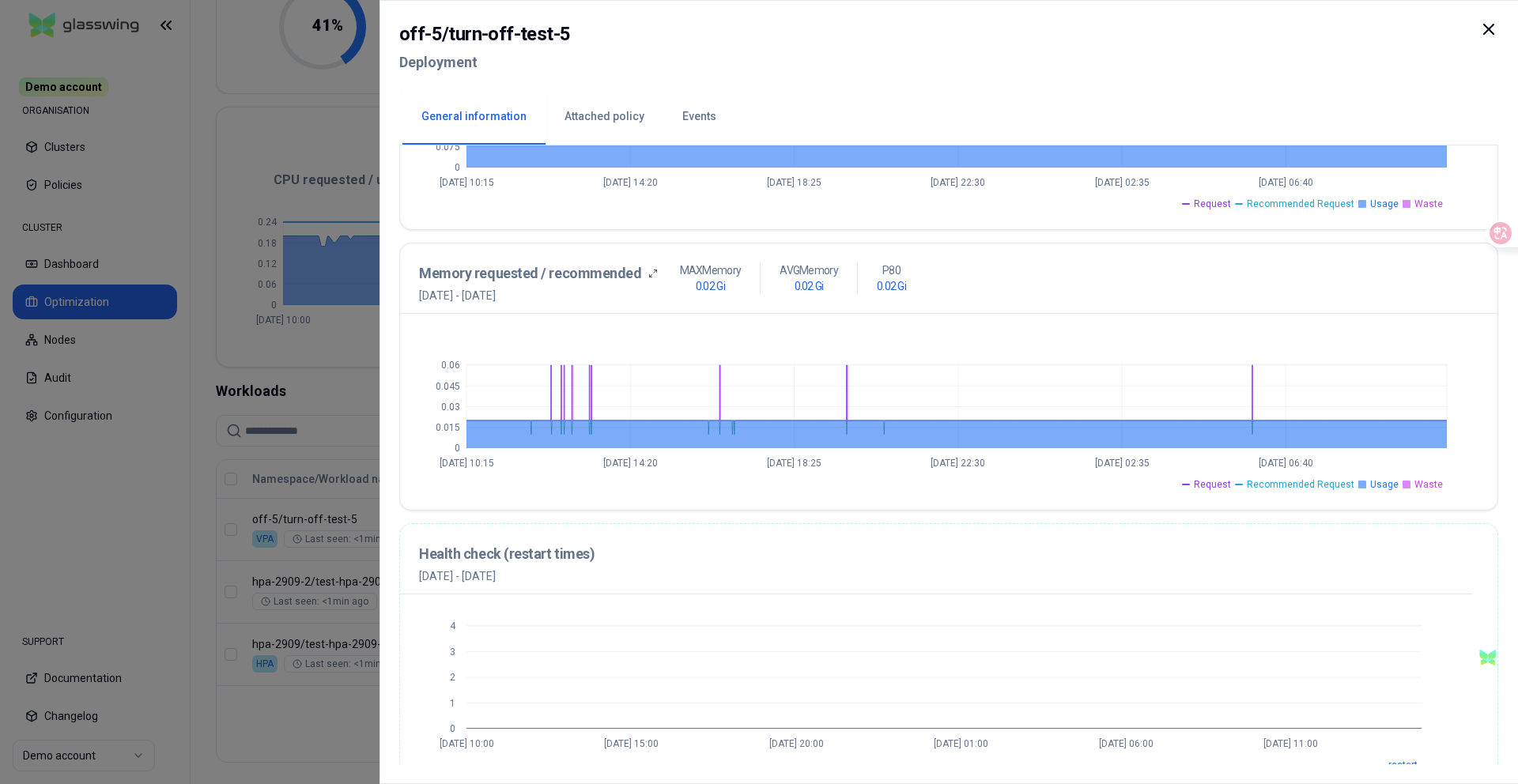
scroll to position [554, 0]
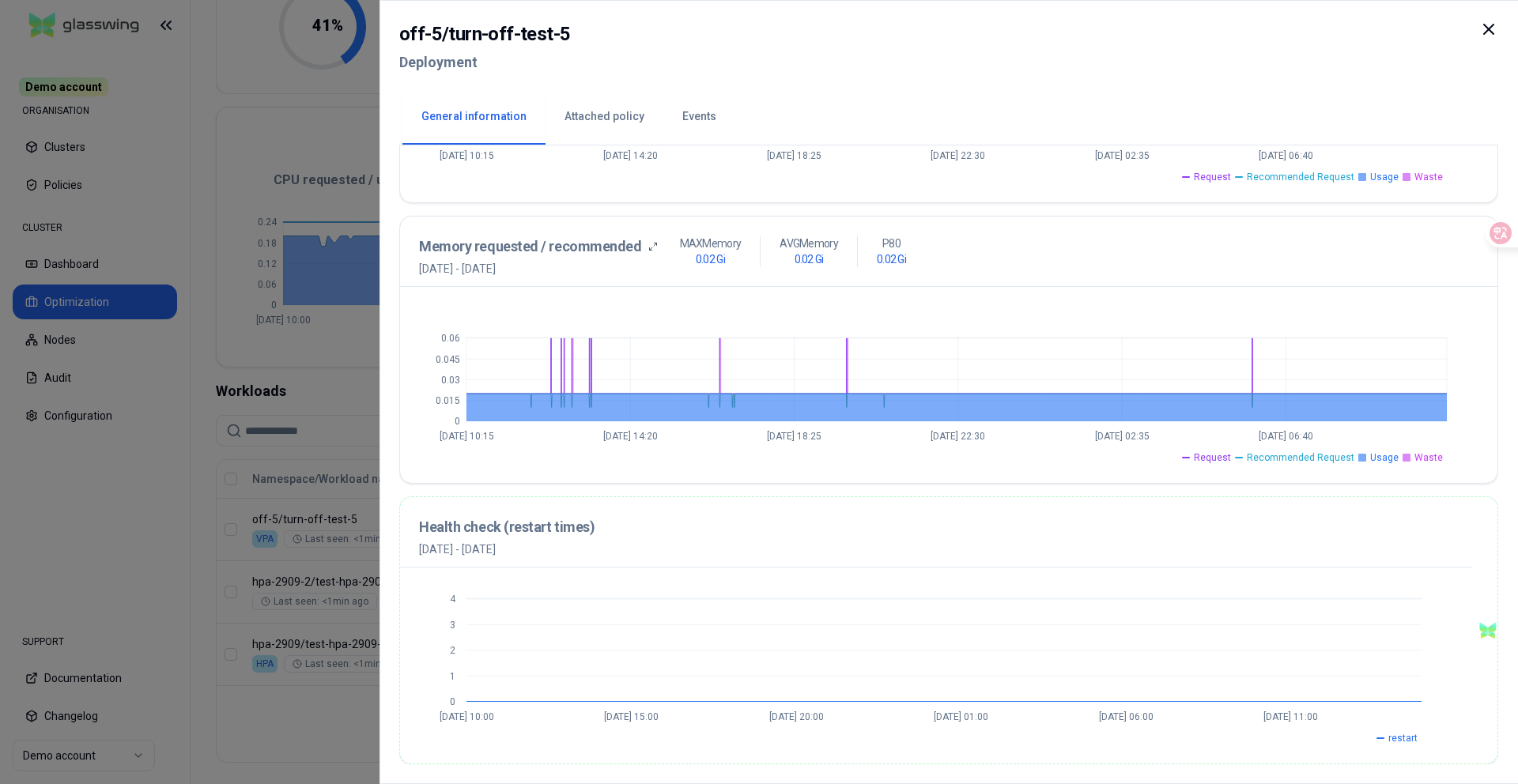
click at [312, 366] on div at bounding box center [759, 392] width 1518 height 784
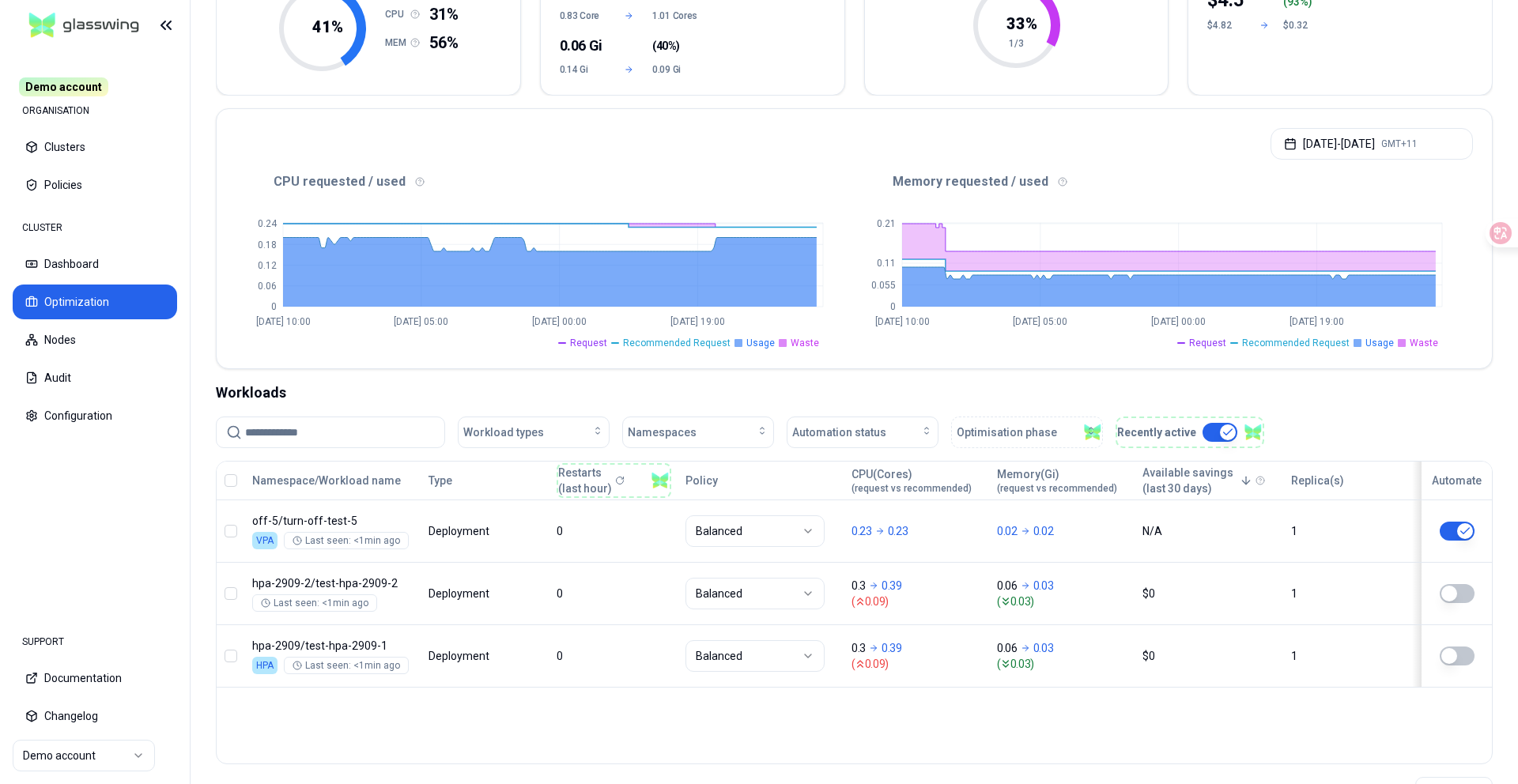
scroll to position [281, 0]
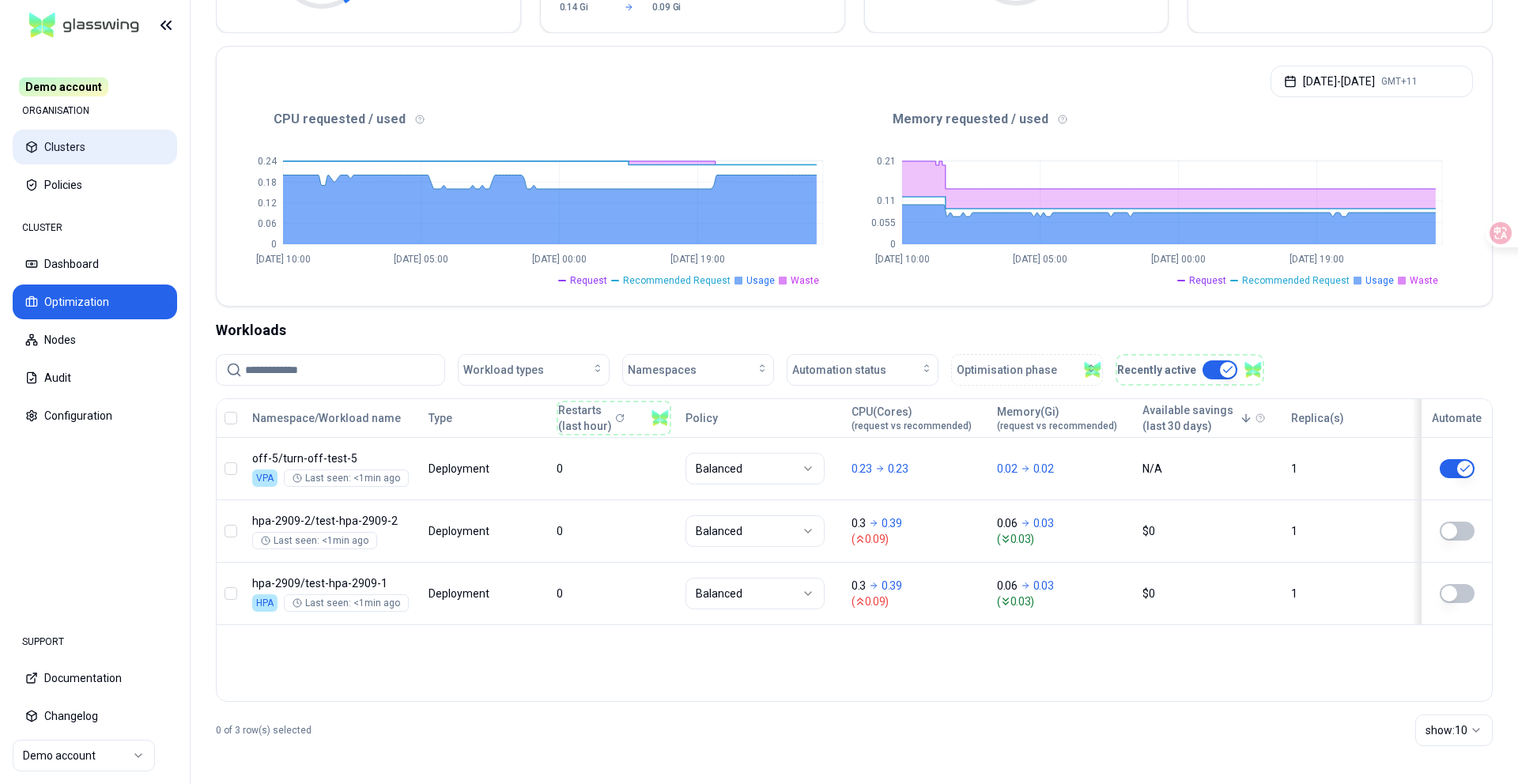
click at [74, 146] on button "Clusters" at bounding box center [95, 147] width 165 height 35
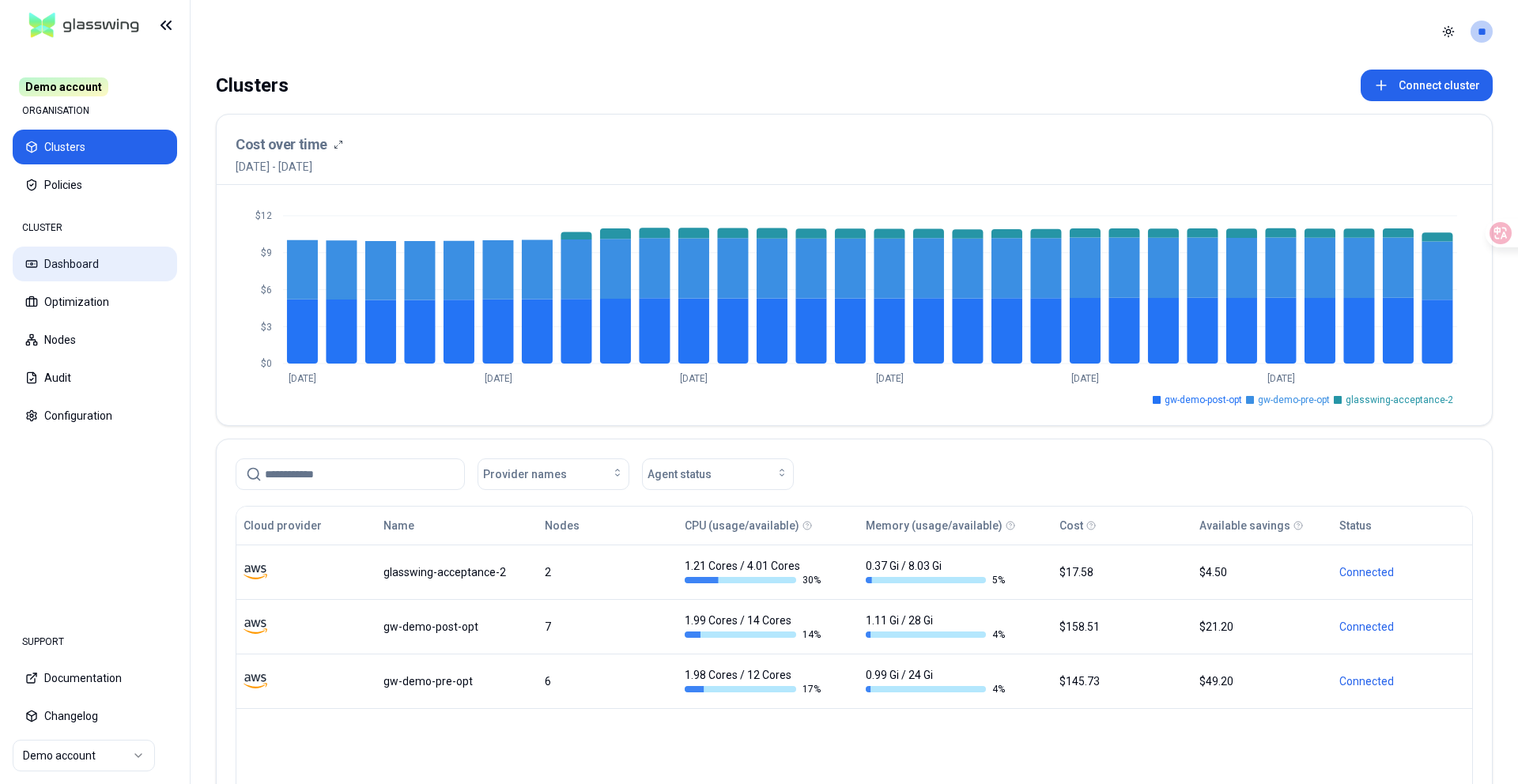
click at [88, 263] on button "Dashboard" at bounding box center [95, 264] width 165 height 35
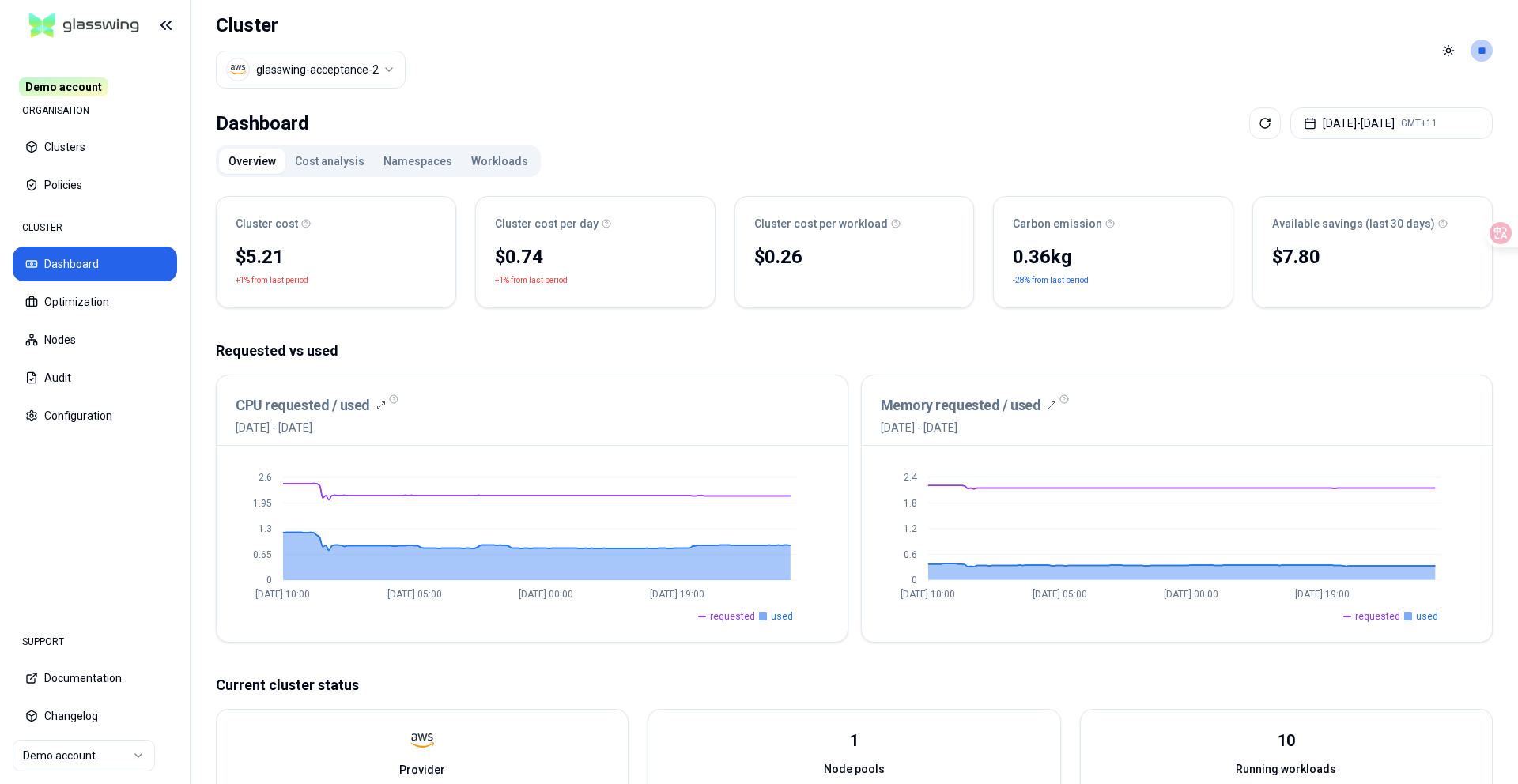
click at [330, 159] on button "Cost analysis" at bounding box center [330, 161] width 89 height 25
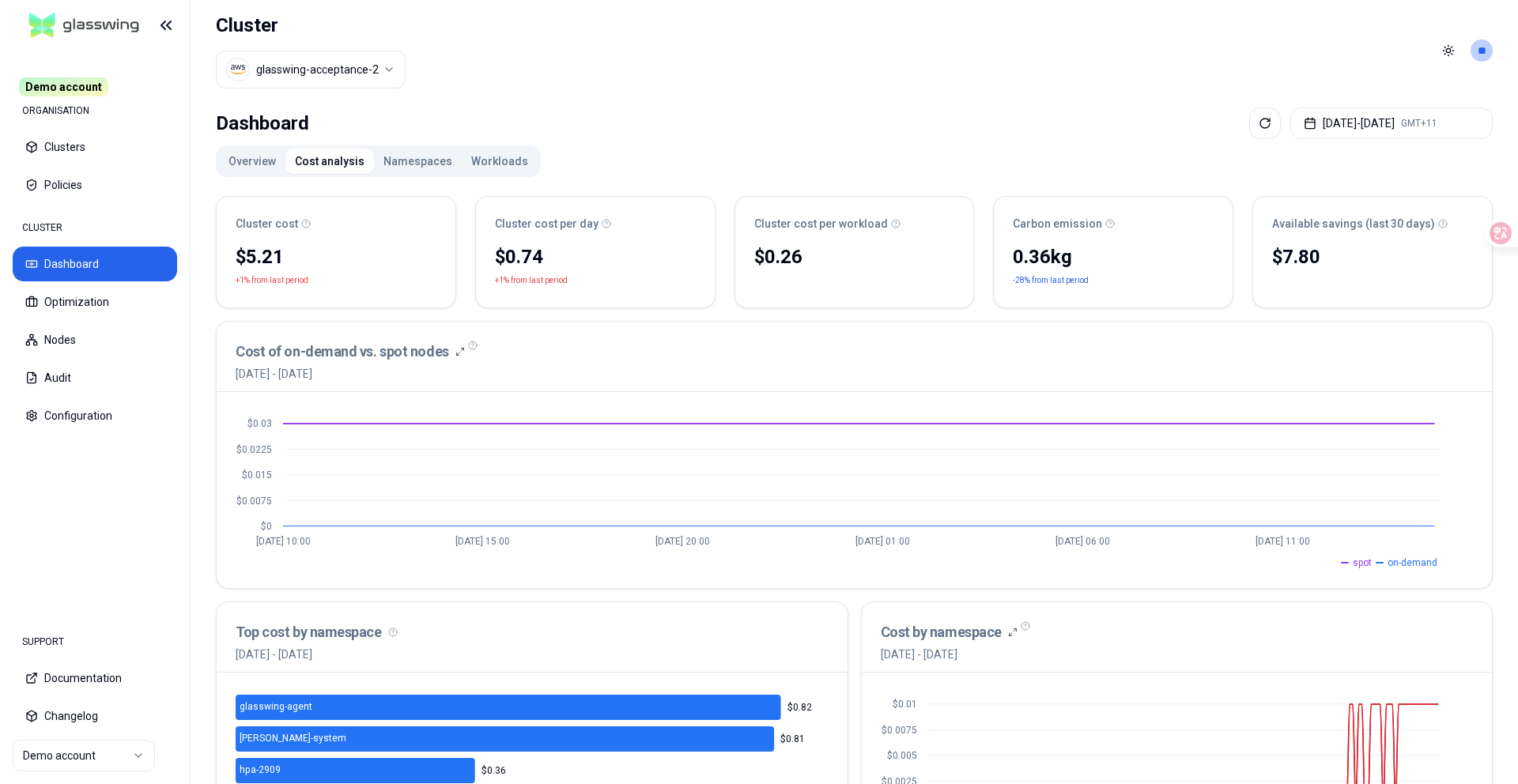
click at [495, 166] on button "Workloads" at bounding box center [500, 161] width 76 height 25
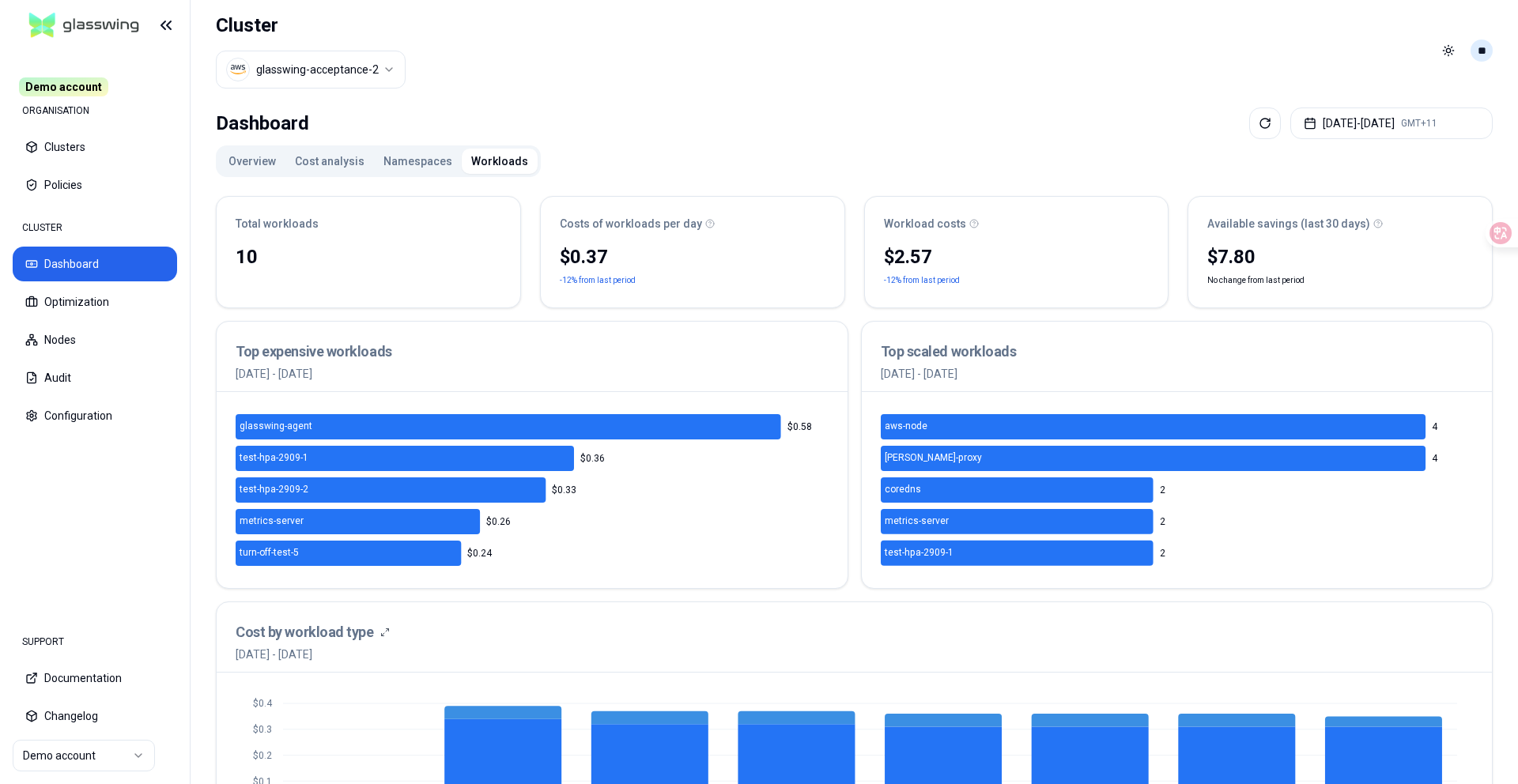
click at [985, 42] on html "Demo account ORGANISATION Clusters Policies CLUSTER Dashboard Optimization Node…" at bounding box center [759, 392] width 1518 height 784
click at [985, 153] on div "Logout" at bounding box center [1404, 153] width 169 height 25
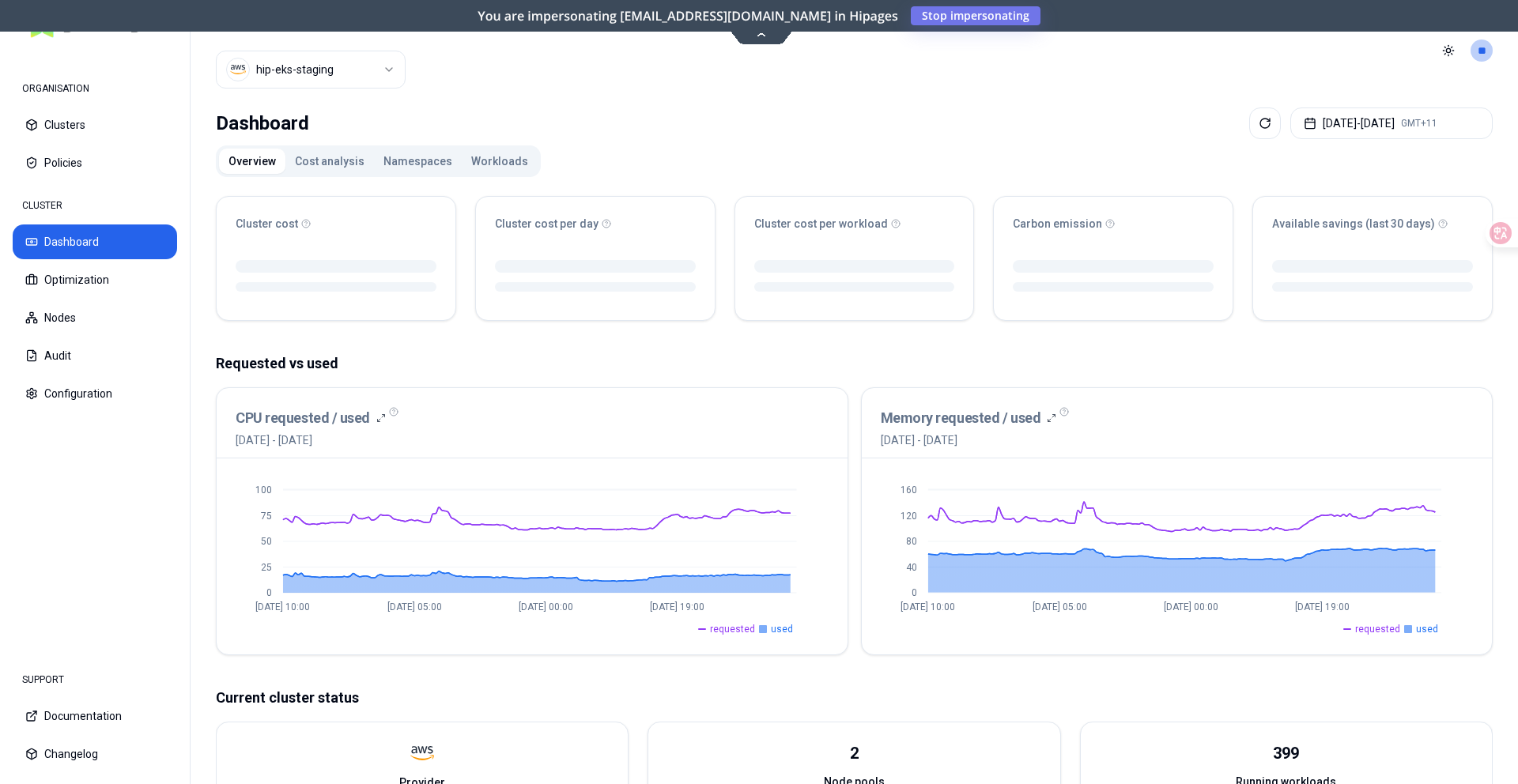
click at [327, 155] on button "Cost analysis" at bounding box center [330, 161] width 89 height 25
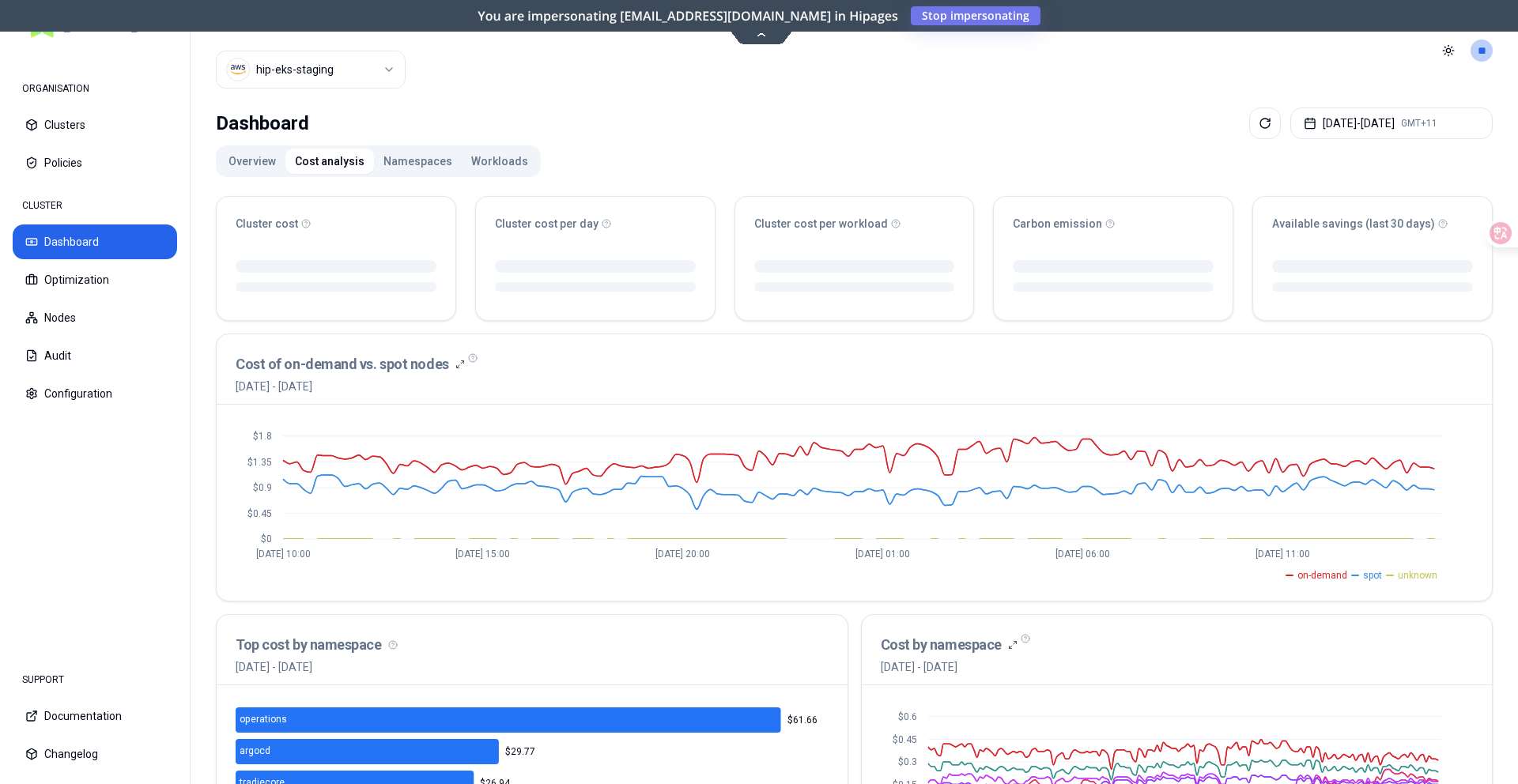
click at [408, 151] on button "Namespaces" at bounding box center [417, 161] width 88 height 25
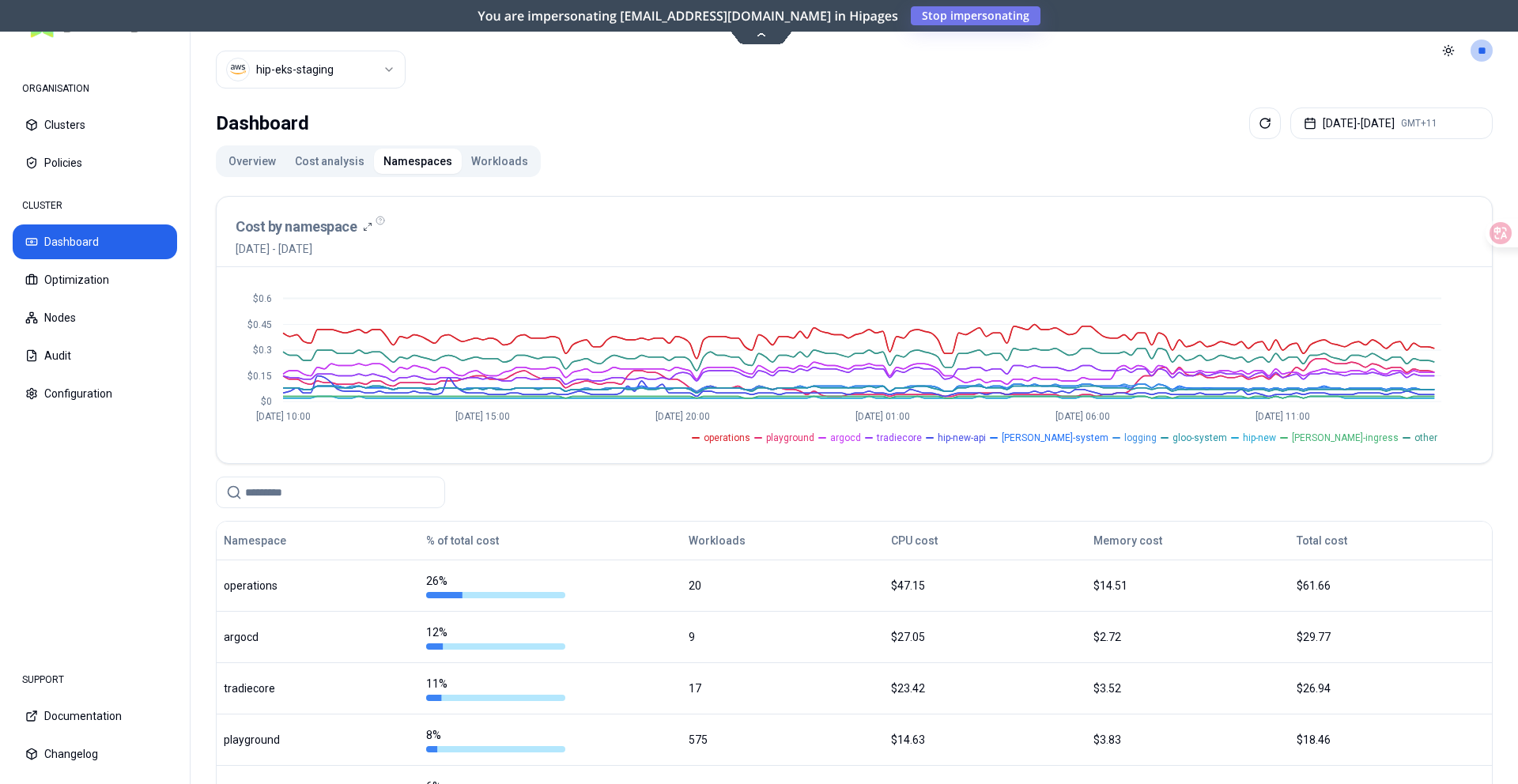
click at [495, 161] on button "Workloads" at bounding box center [500, 161] width 76 height 25
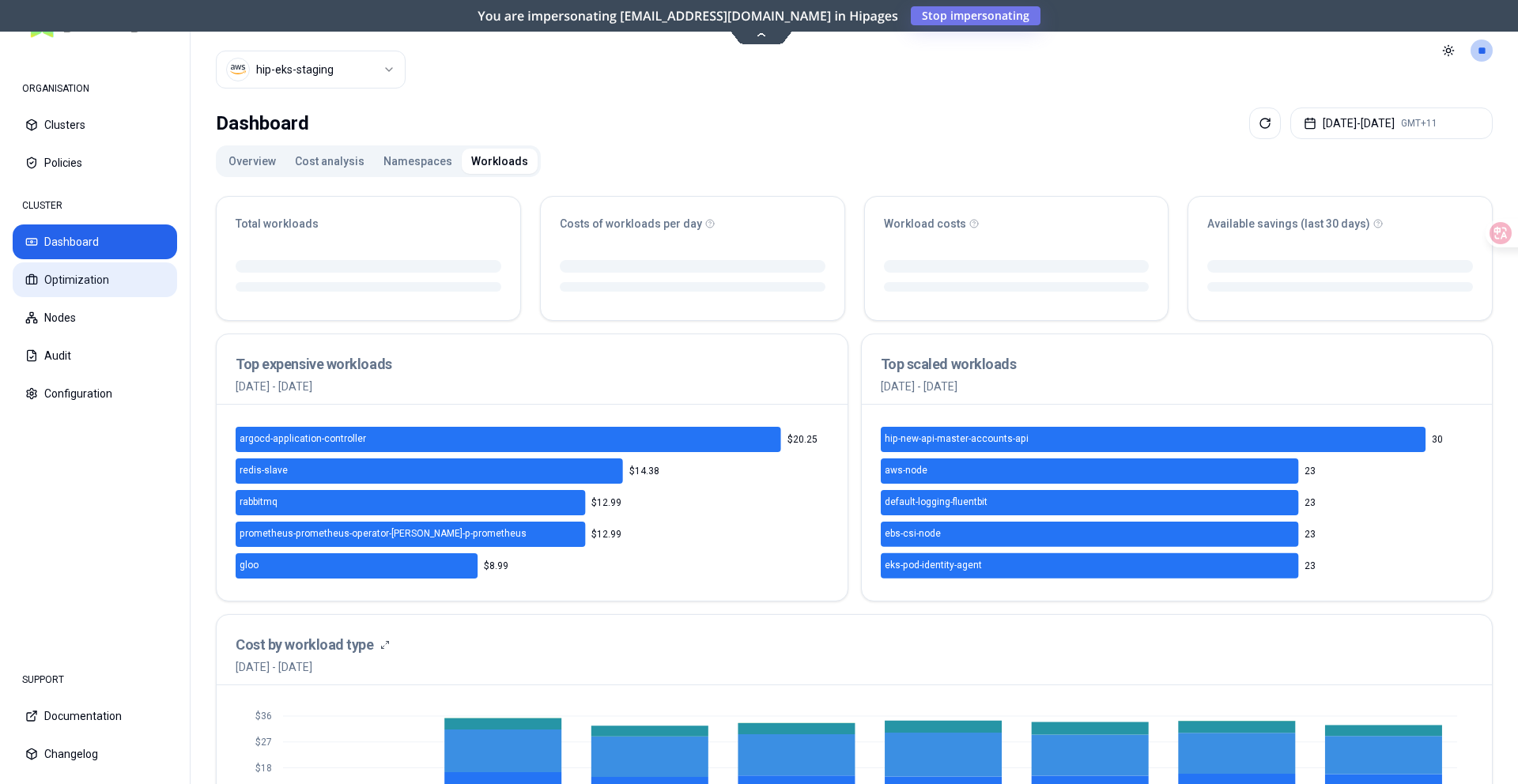
click at [134, 273] on button "Optimization" at bounding box center [95, 279] width 165 height 35
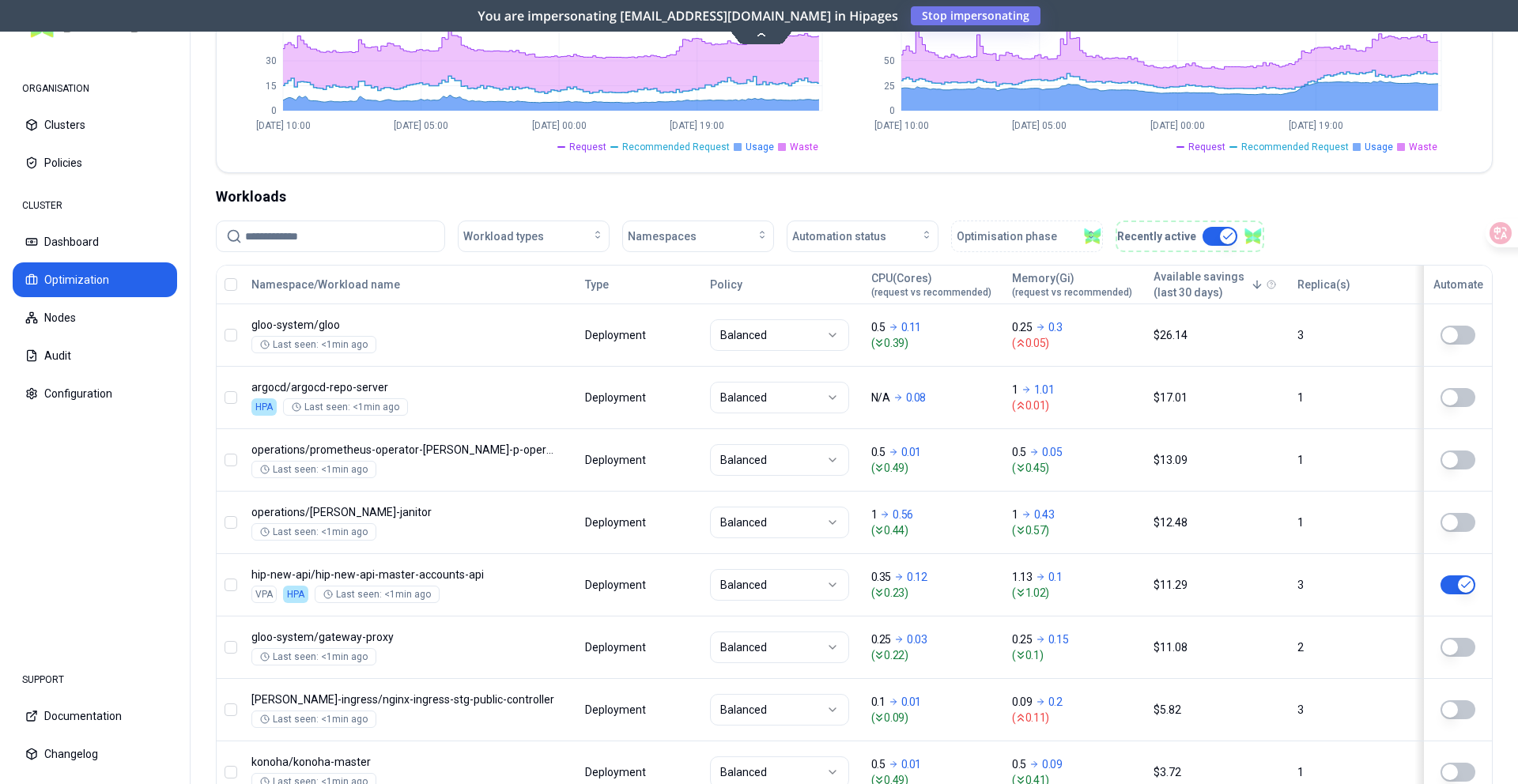
scroll to position [418, 0]
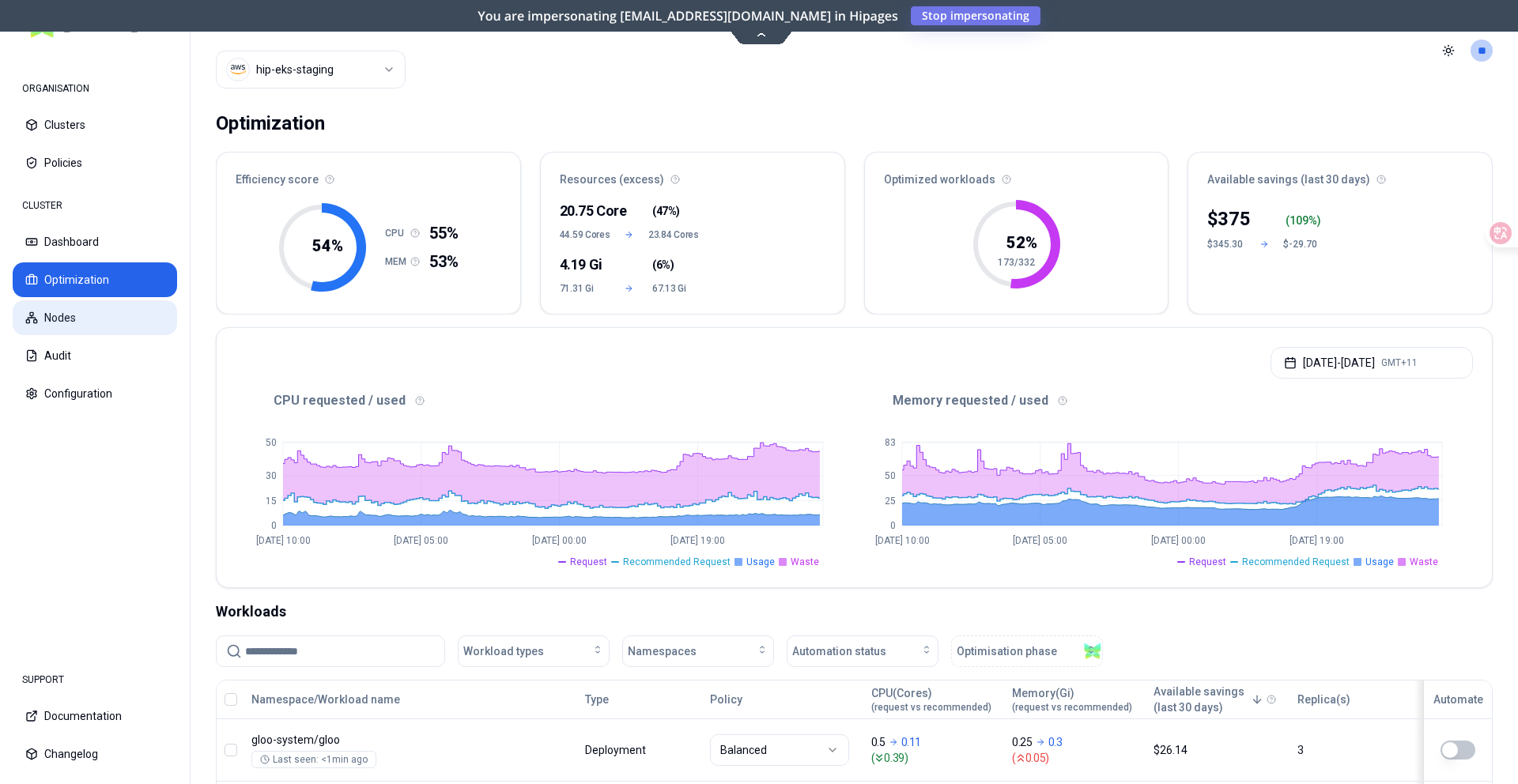
click at [87, 317] on button "Nodes" at bounding box center [95, 317] width 165 height 35
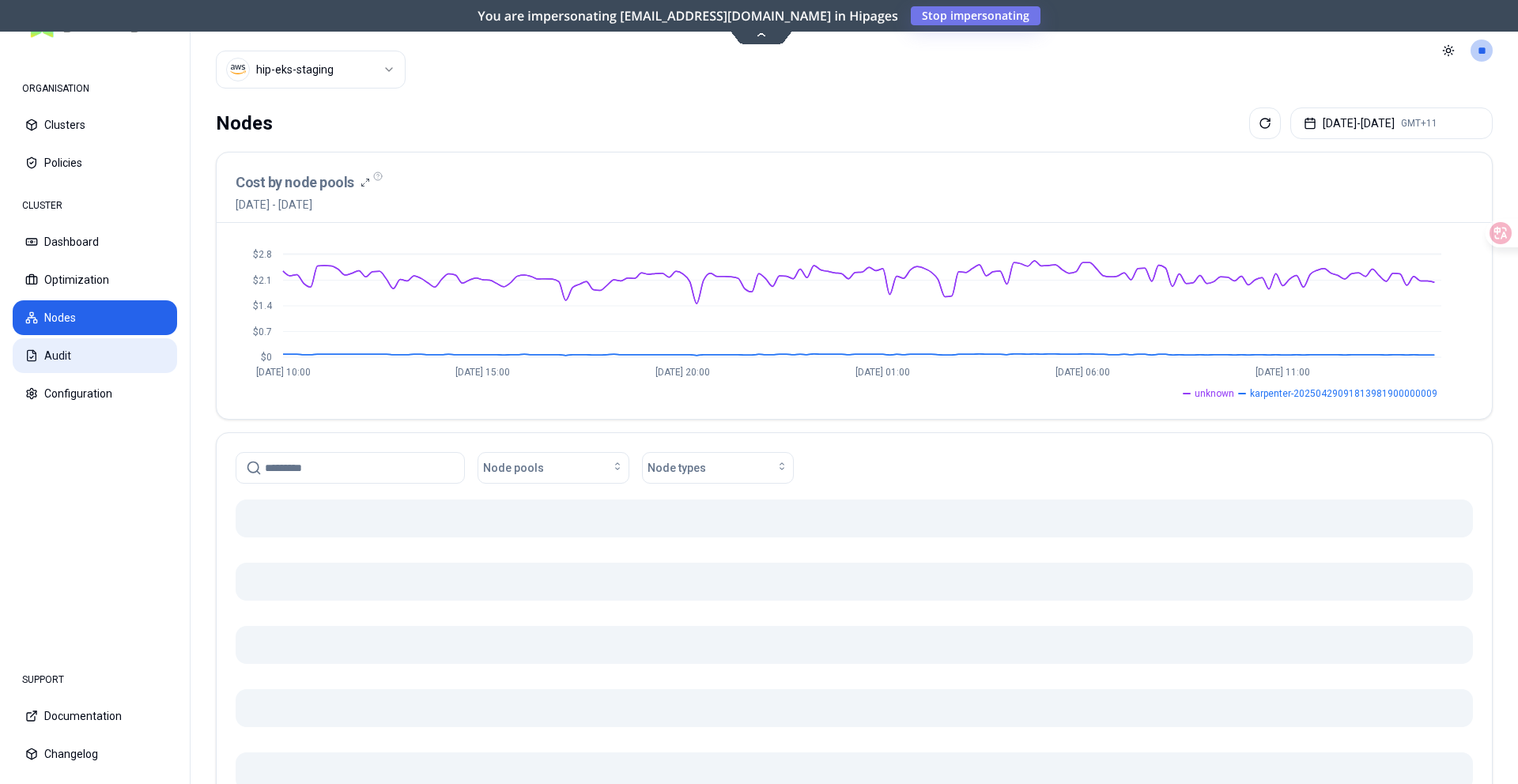
click at [75, 368] on button "Audit" at bounding box center [95, 355] width 165 height 35
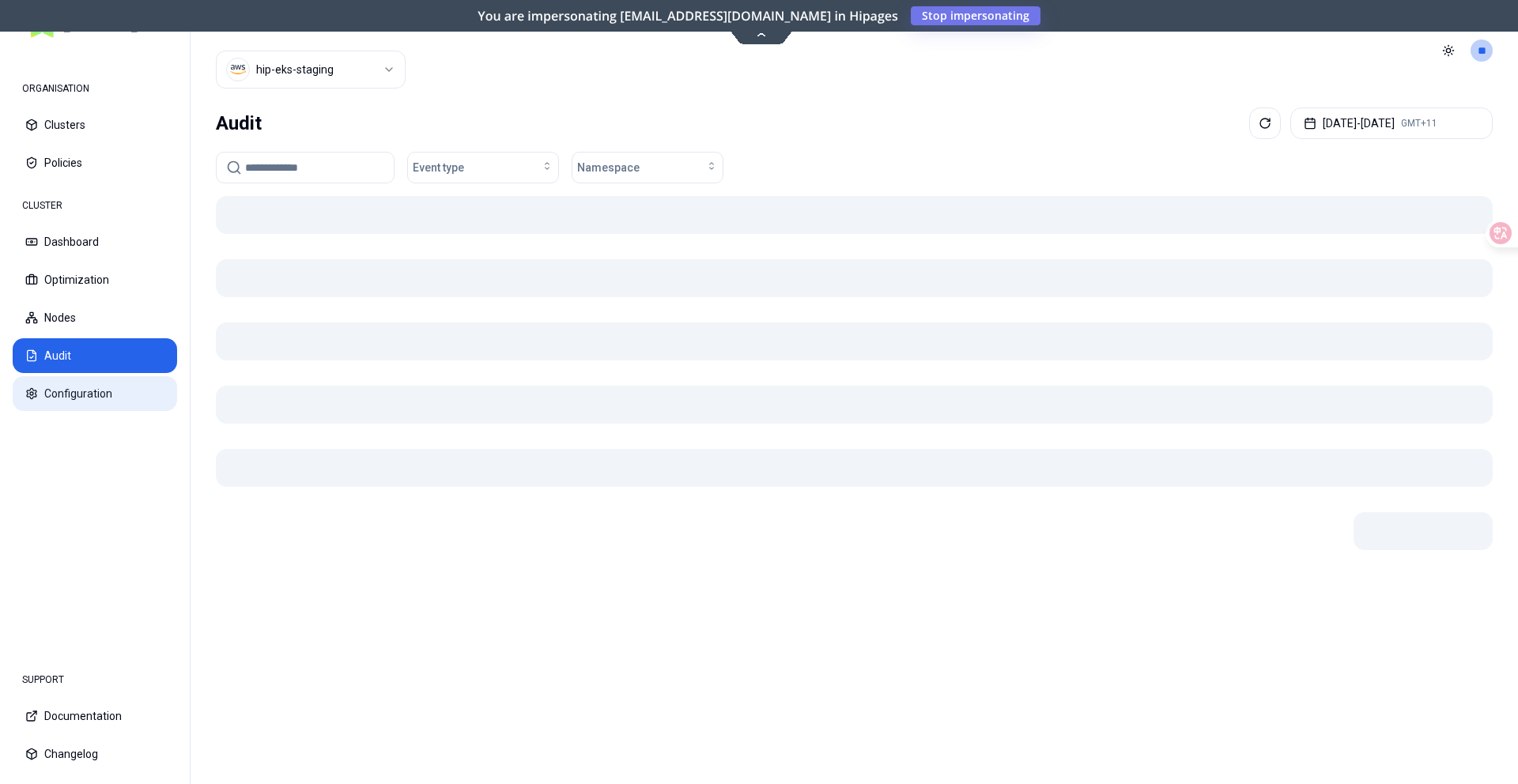
click at [111, 395] on button "Configuration" at bounding box center [95, 393] width 165 height 35
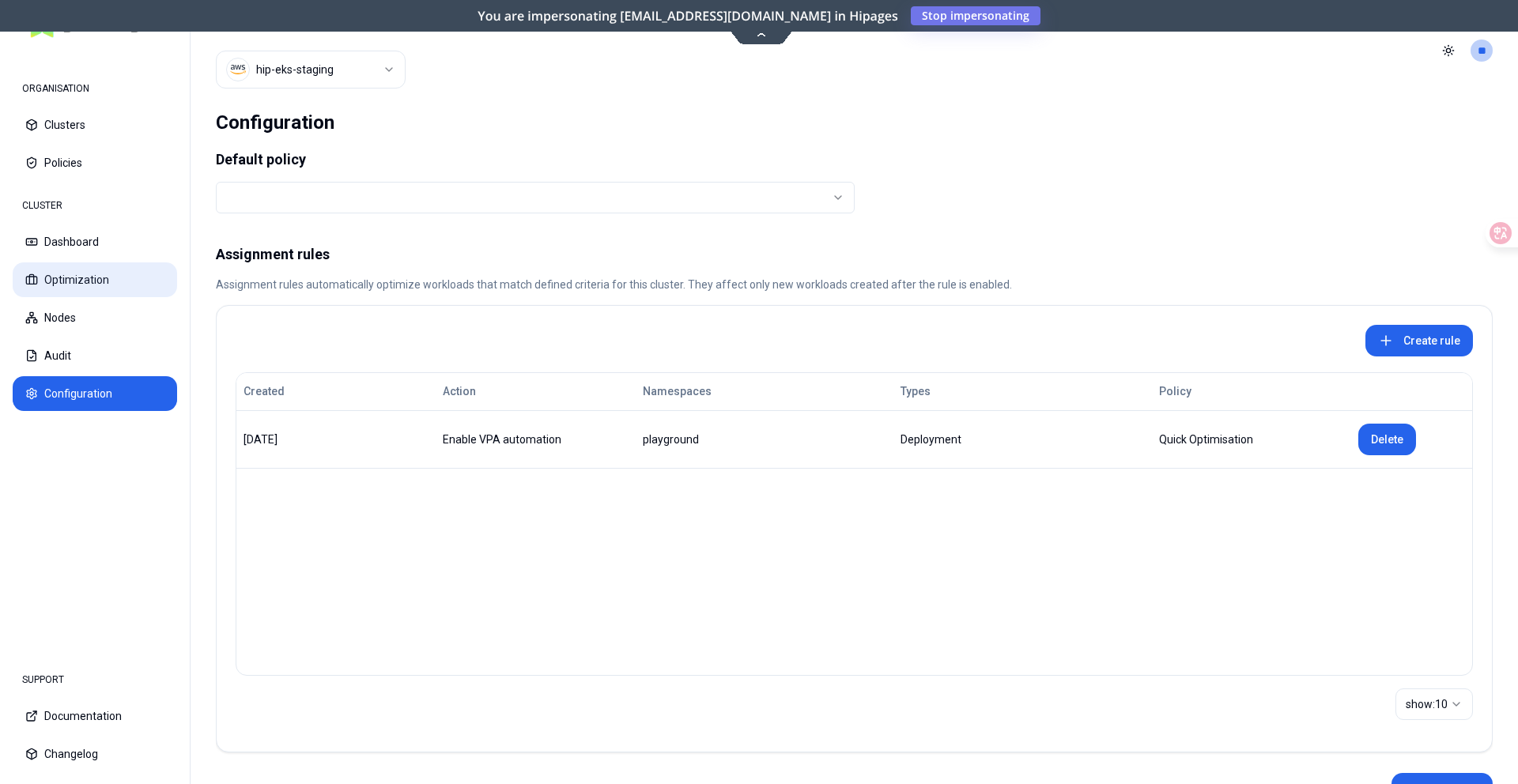
click at [115, 290] on button "Optimization" at bounding box center [95, 279] width 165 height 35
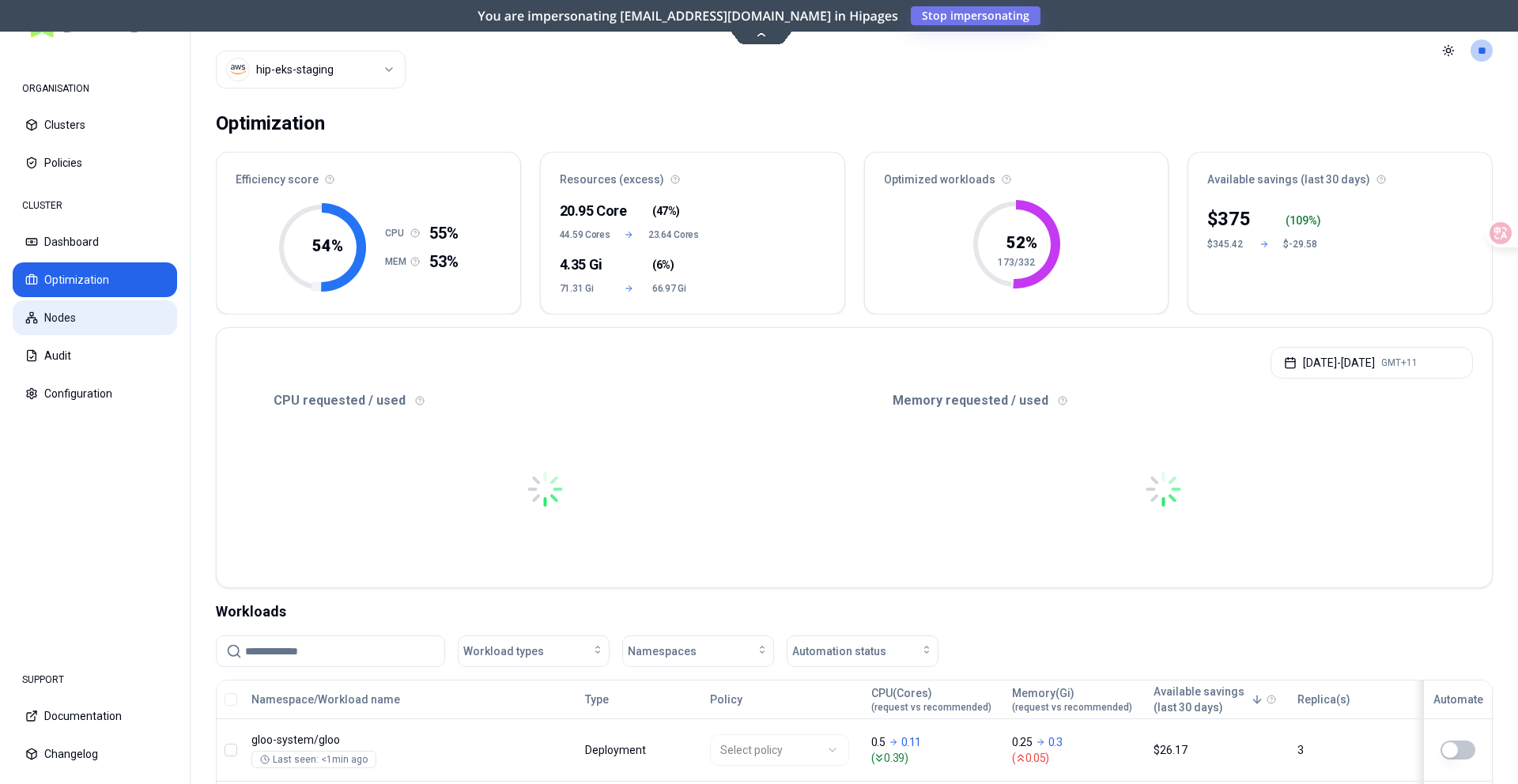
click at [109, 326] on button "Nodes" at bounding box center [95, 317] width 165 height 35
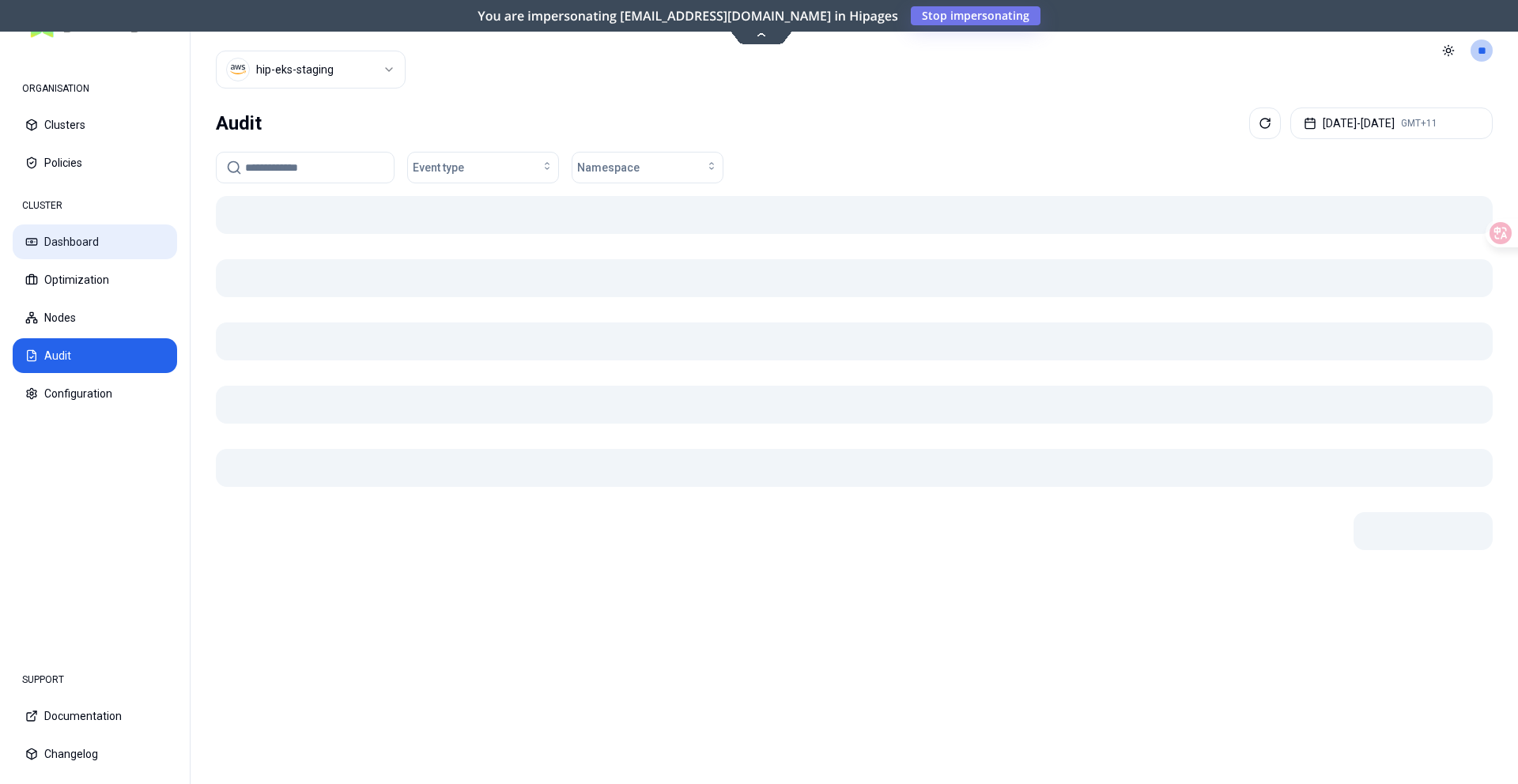
click at [111, 250] on button "Dashboard" at bounding box center [95, 241] width 165 height 35
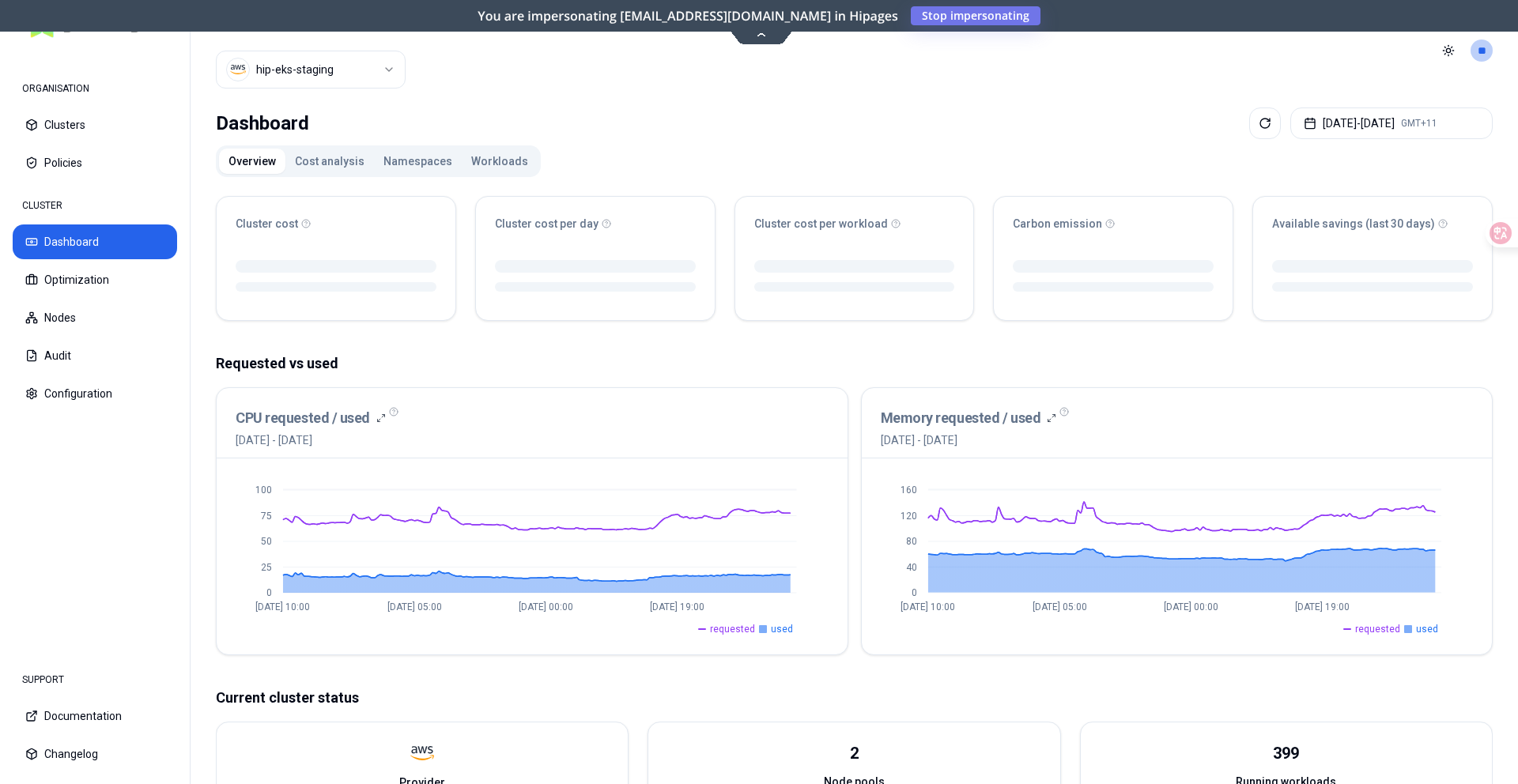
click at [362, 168] on button "Cost analysis" at bounding box center [330, 161] width 89 height 25
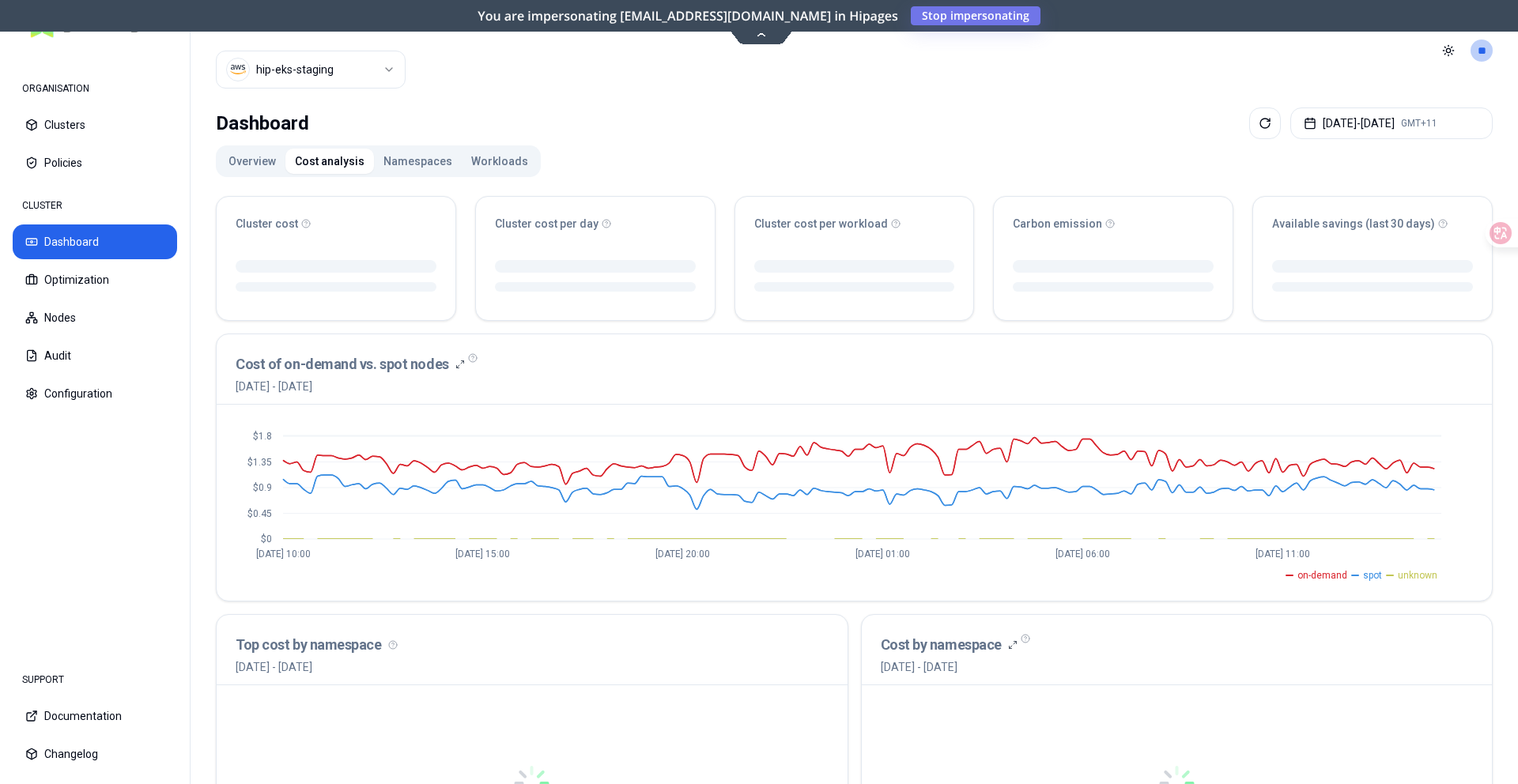
click at [395, 159] on button "Namespaces" at bounding box center [417, 161] width 88 height 25
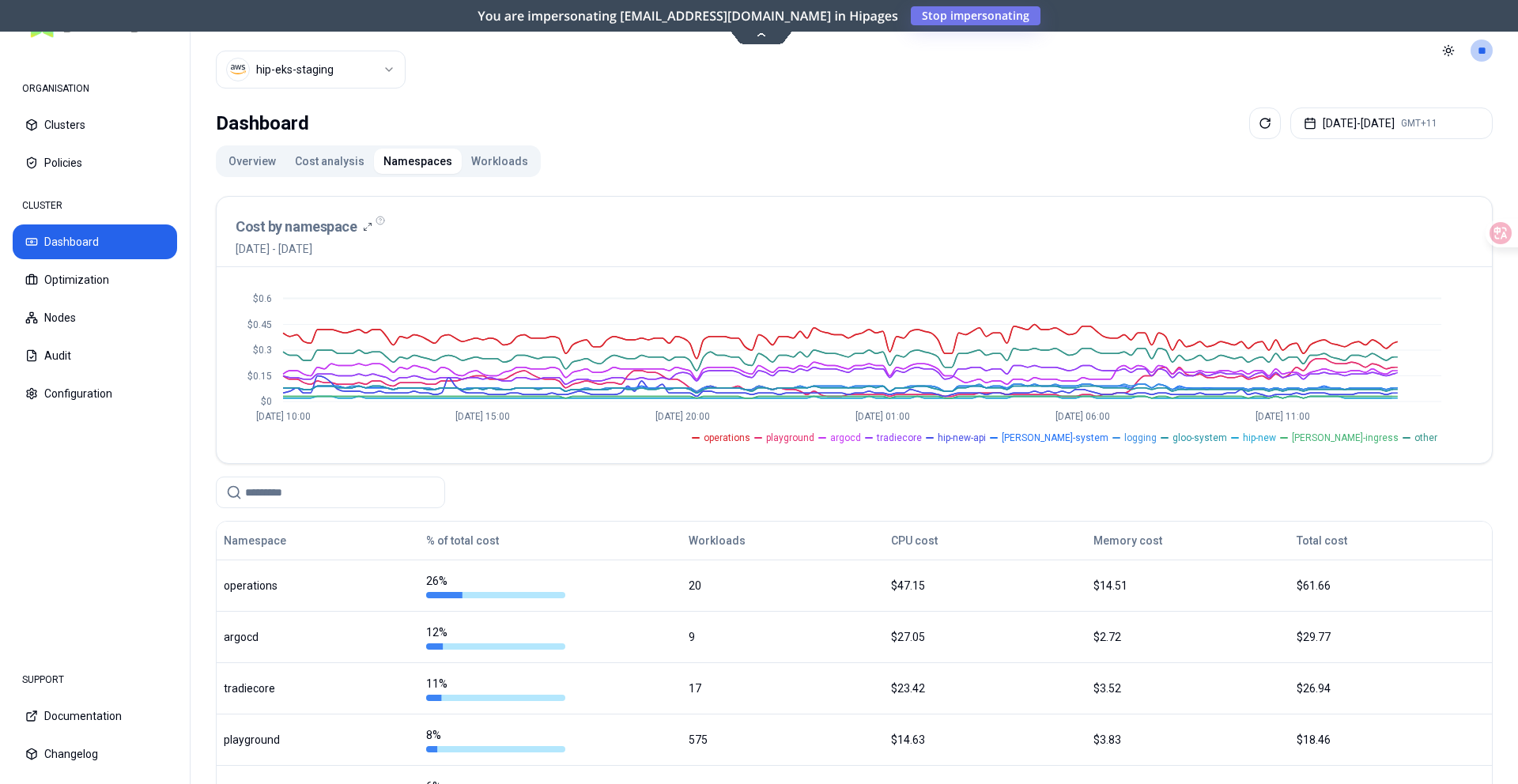
click at [474, 159] on button "Workloads" at bounding box center [500, 161] width 76 height 25
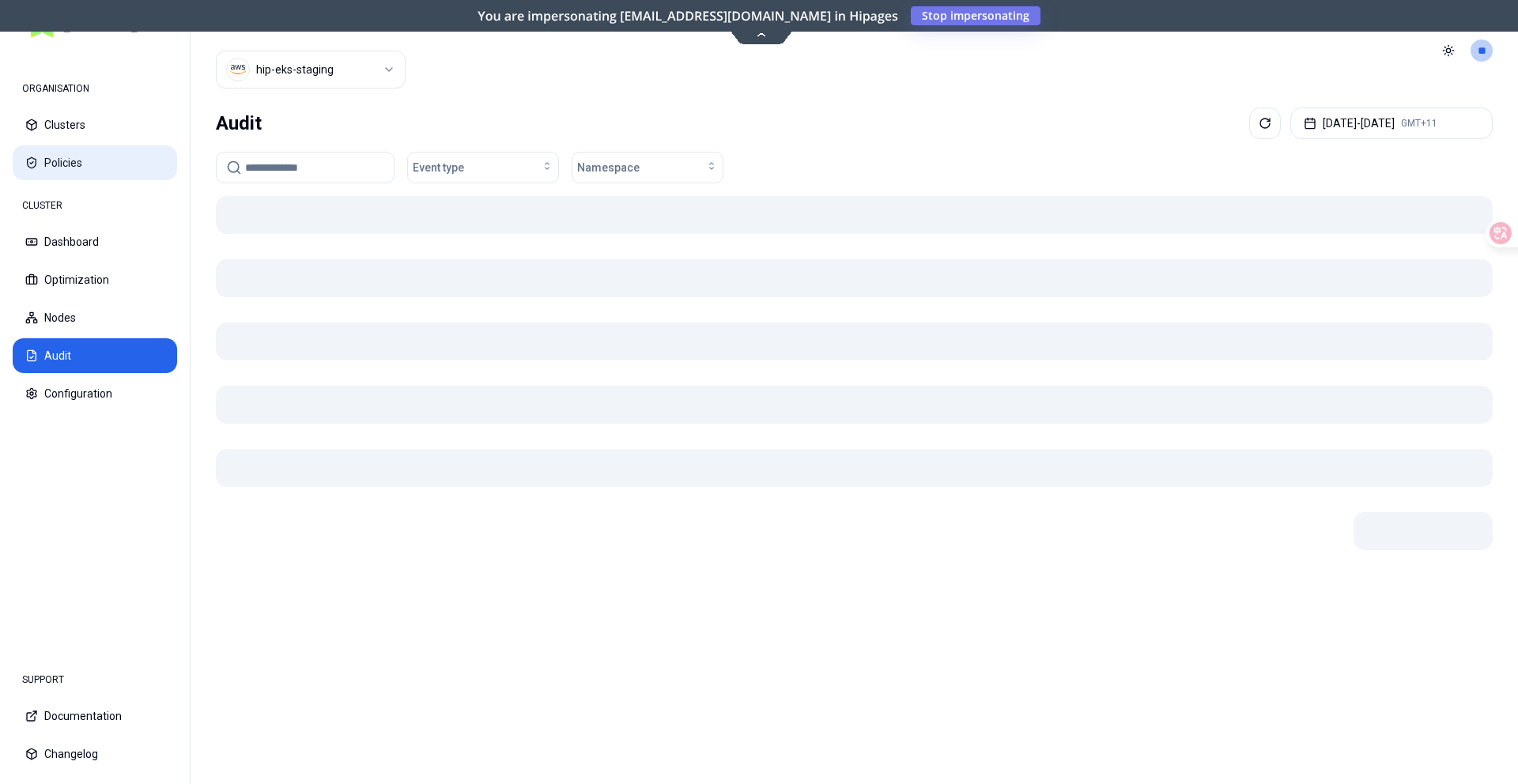
click at [79, 150] on button "Policies" at bounding box center [95, 162] width 165 height 35
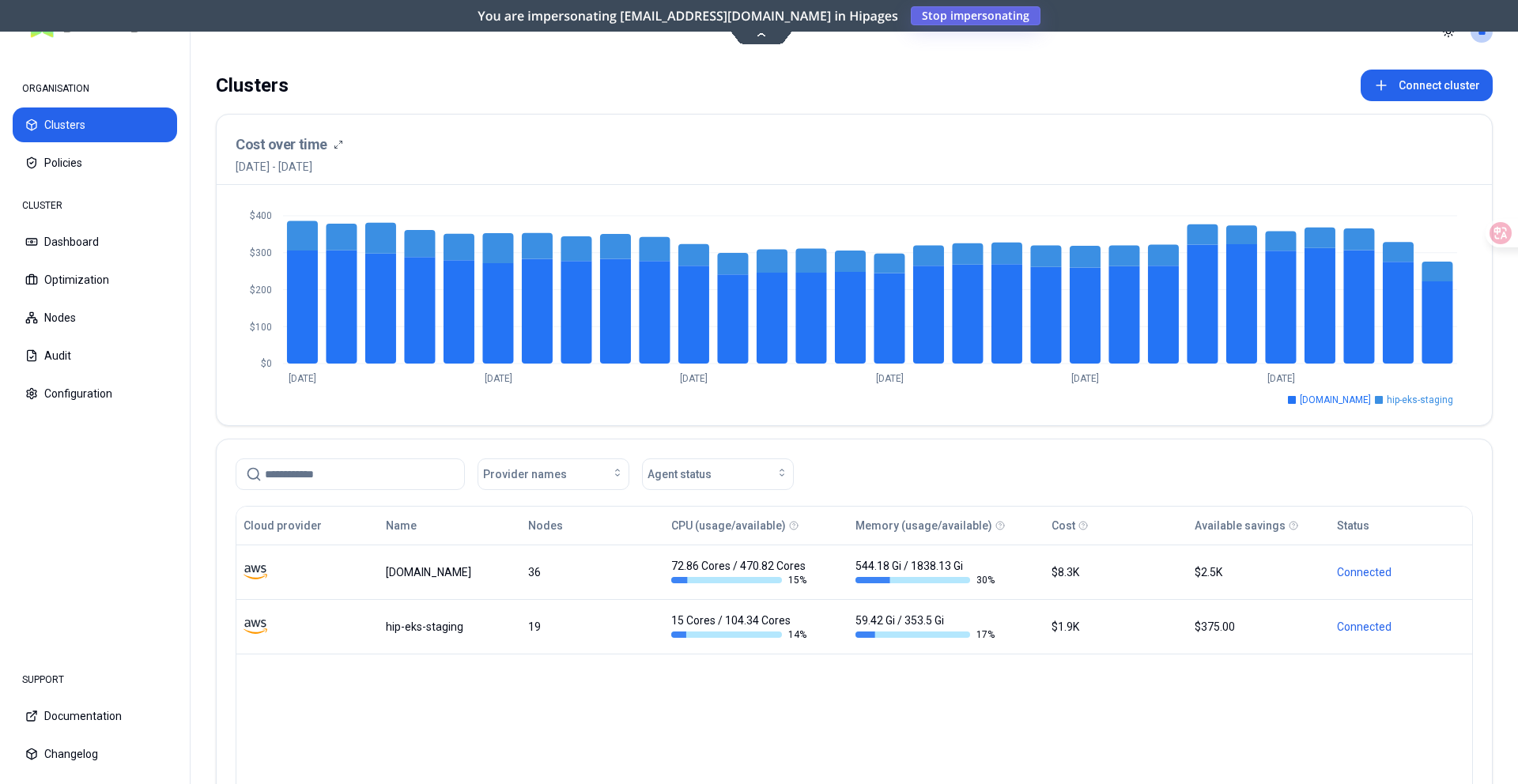
click at [0, 0] on span "Stop impersonating" at bounding box center [0, 0] width 0 height 0
